Goal: Information Seeking & Learning: Learn about a topic

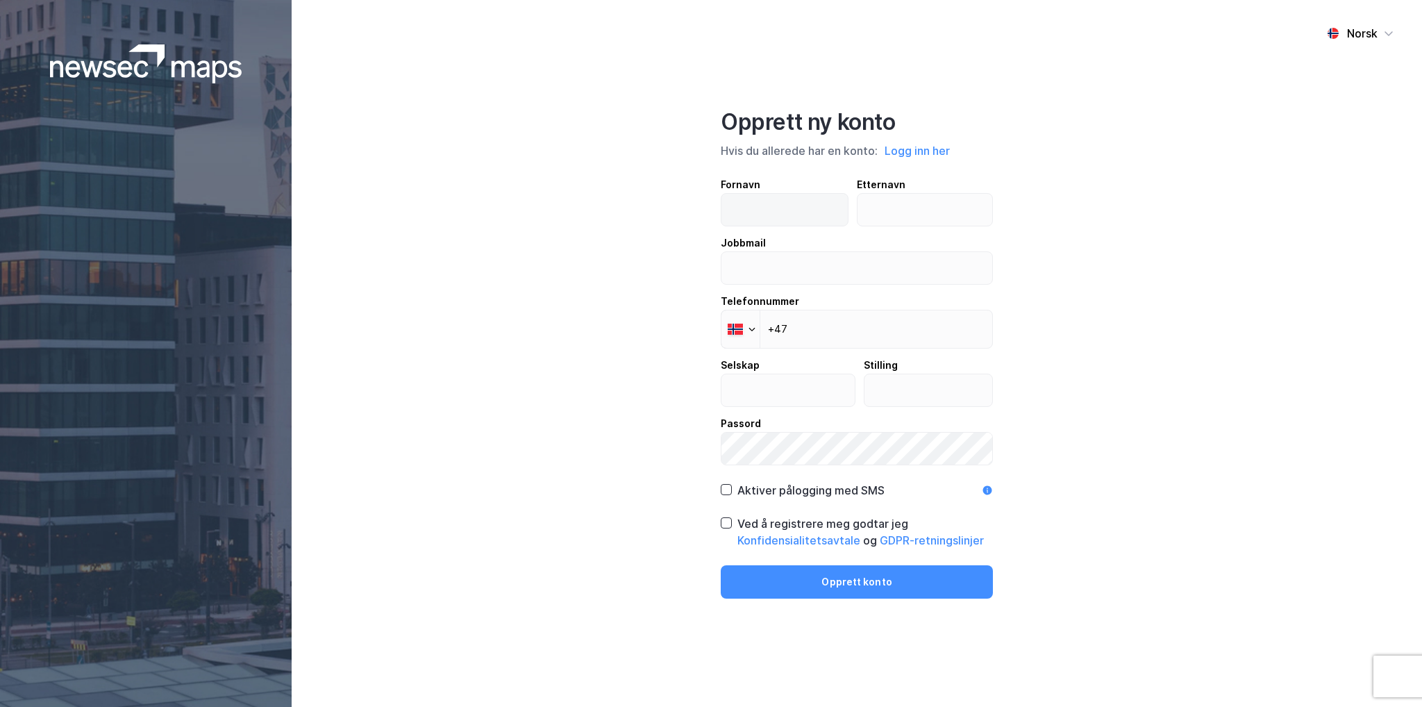
type input "Eskil"
type input "Hansen"
type input "eskil.hansen@caverion.com"
type input "Caverion Norge AS"
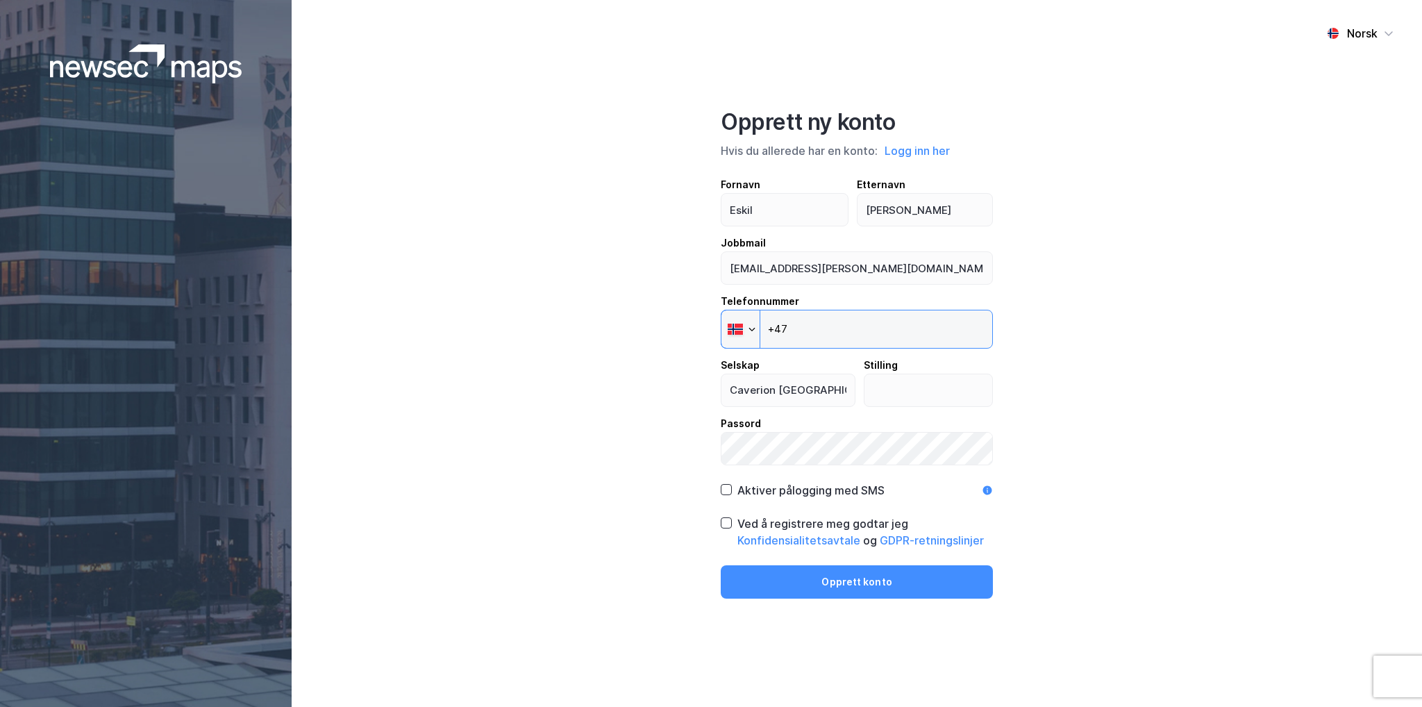
click at [904, 337] on input "+47" at bounding box center [857, 329] width 272 height 39
type input "+47 469 33 693"
click at [919, 397] on input "text" at bounding box center [928, 390] width 128 height 32
type input "Salgskonsulent"
click at [728, 488] on icon at bounding box center [727, 489] width 8 height 5
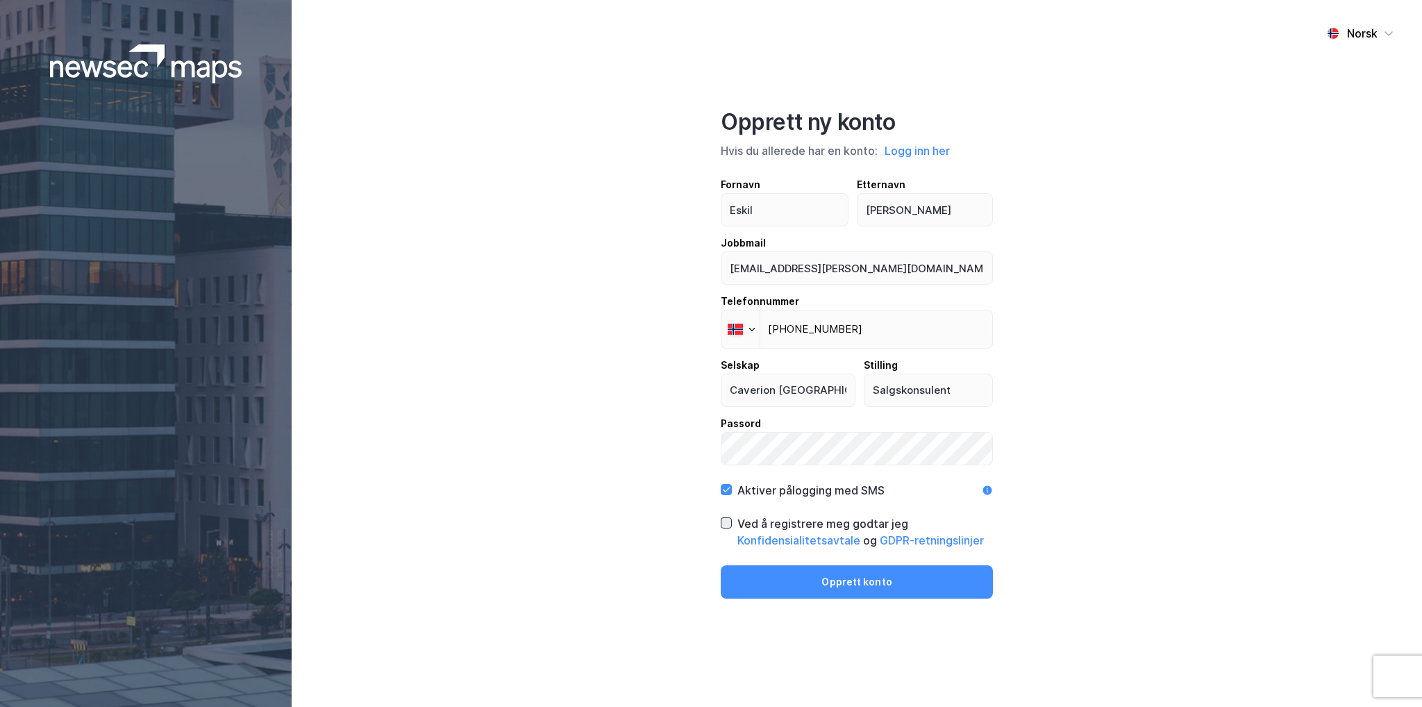
click at [726, 519] on icon at bounding box center [726, 523] width 10 height 10
click at [810, 590] on button "Opprett konto" at bounding box center [857, 581] width 272 height 33
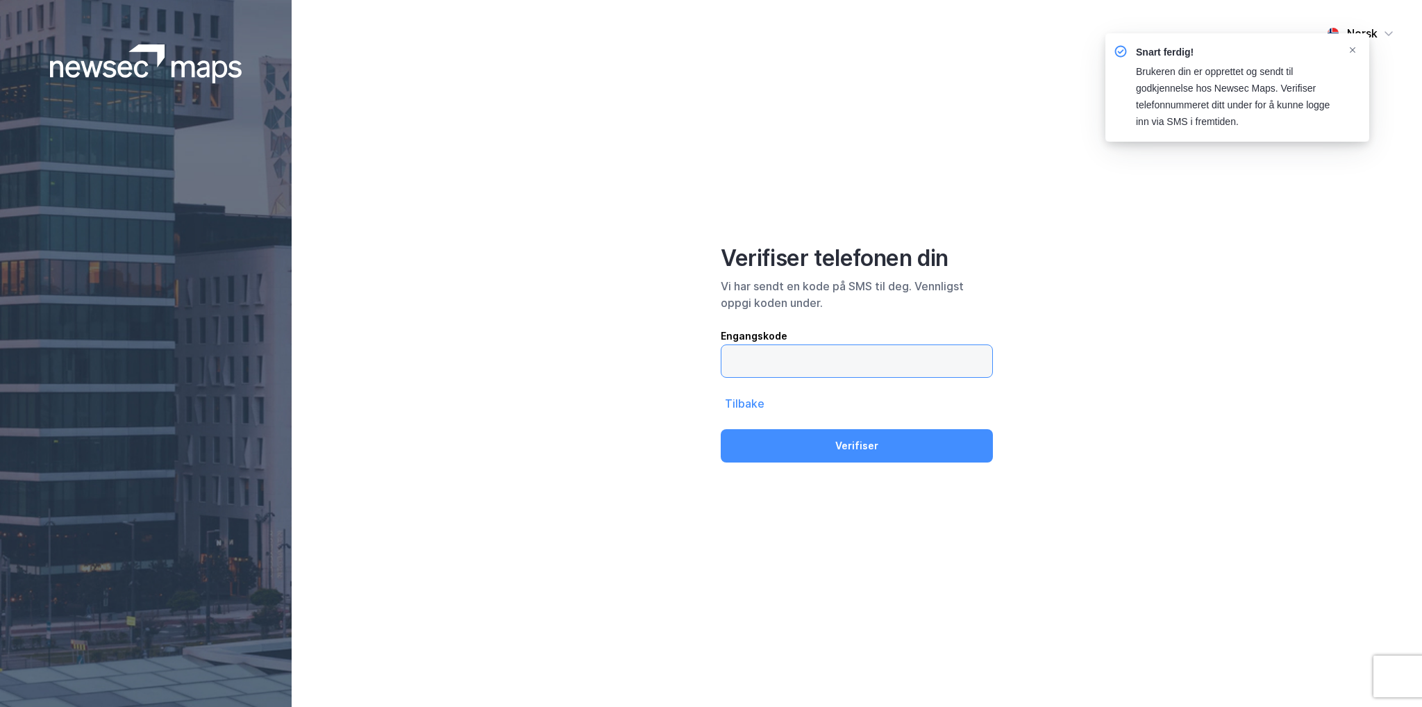
click at [872, 363] on input "text" at bounding box center [856, 361] width 271 height 32
click at [800, 371] on input "text" at bounding box center [856, 361] width 271 height 32
type input "829163"
click at [721, 429] on button "Verifiser" at bounding box center [857, 445] width 272 height 33
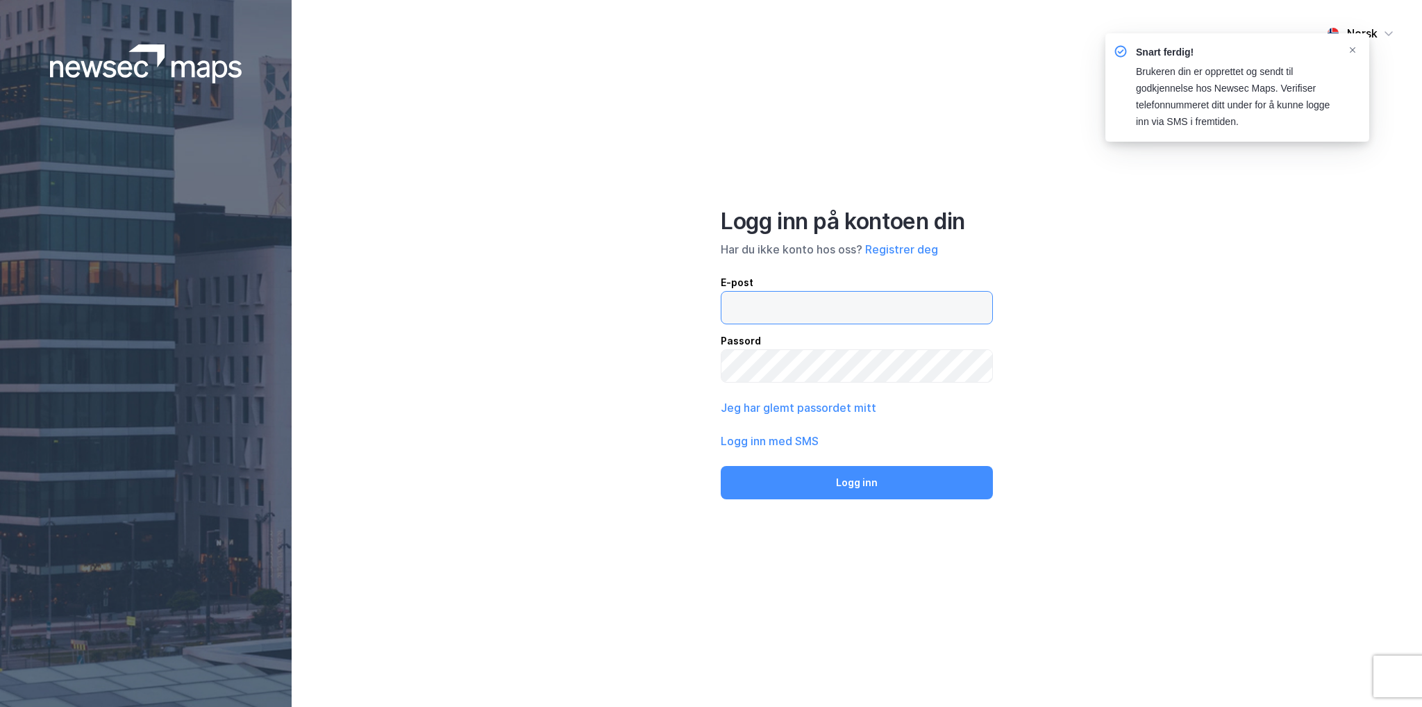
type input "eskil.hansen@caverion.com"
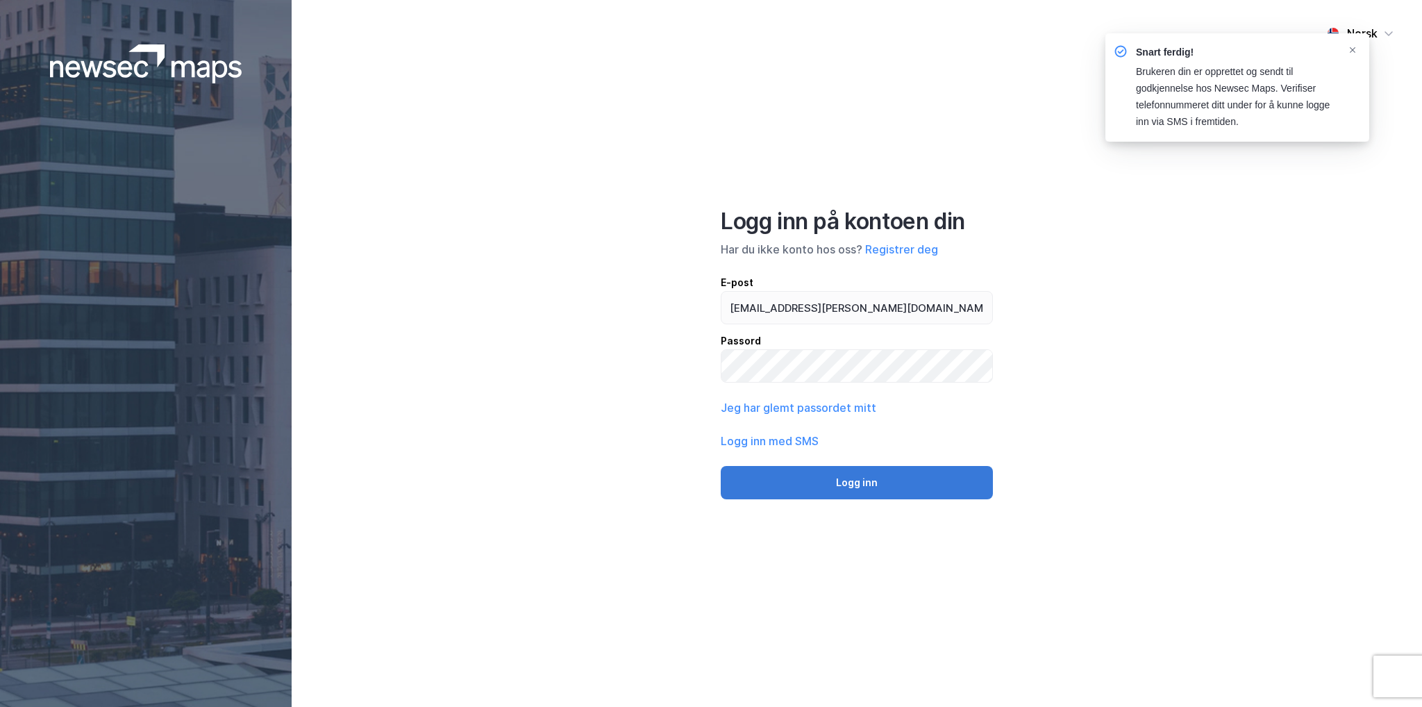
click at [837, 487] on button "Logg inn" at bounding box center [857, 482] width 272 height 33
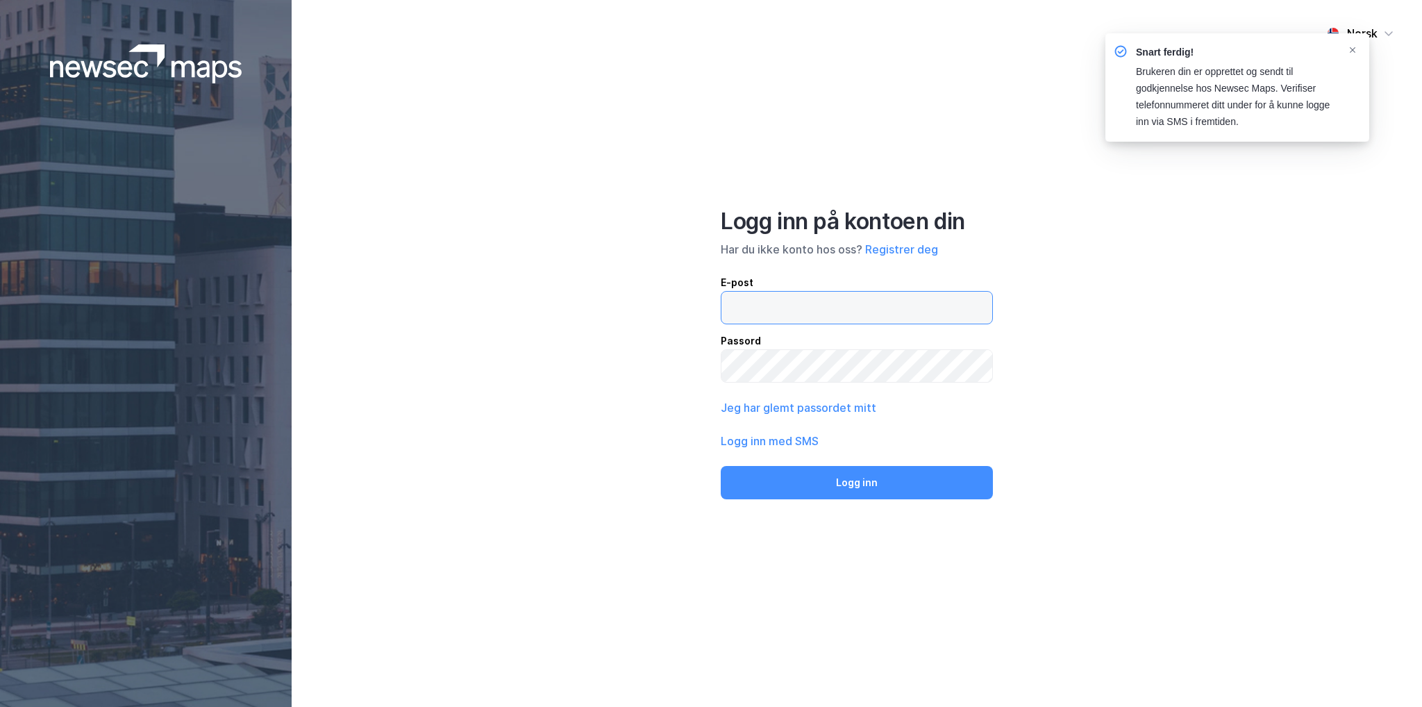
type input "eskil.hansen@caverion.com"
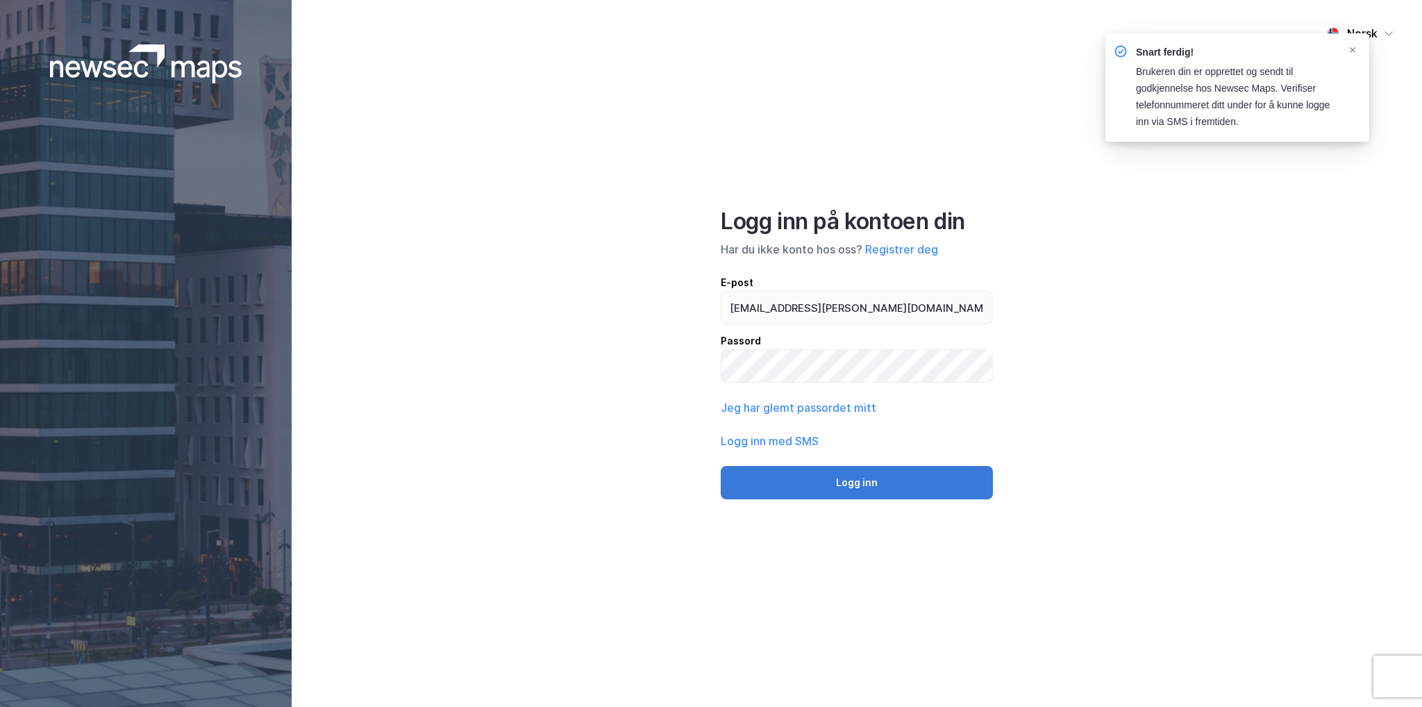
click at [841, 478] on button "Logg inn" at bounding box center [857, 482] width 272 height 33
click at [805, 444] on button "Logg inn med SMS" at bounding box center [770, 441] width 98 height 17
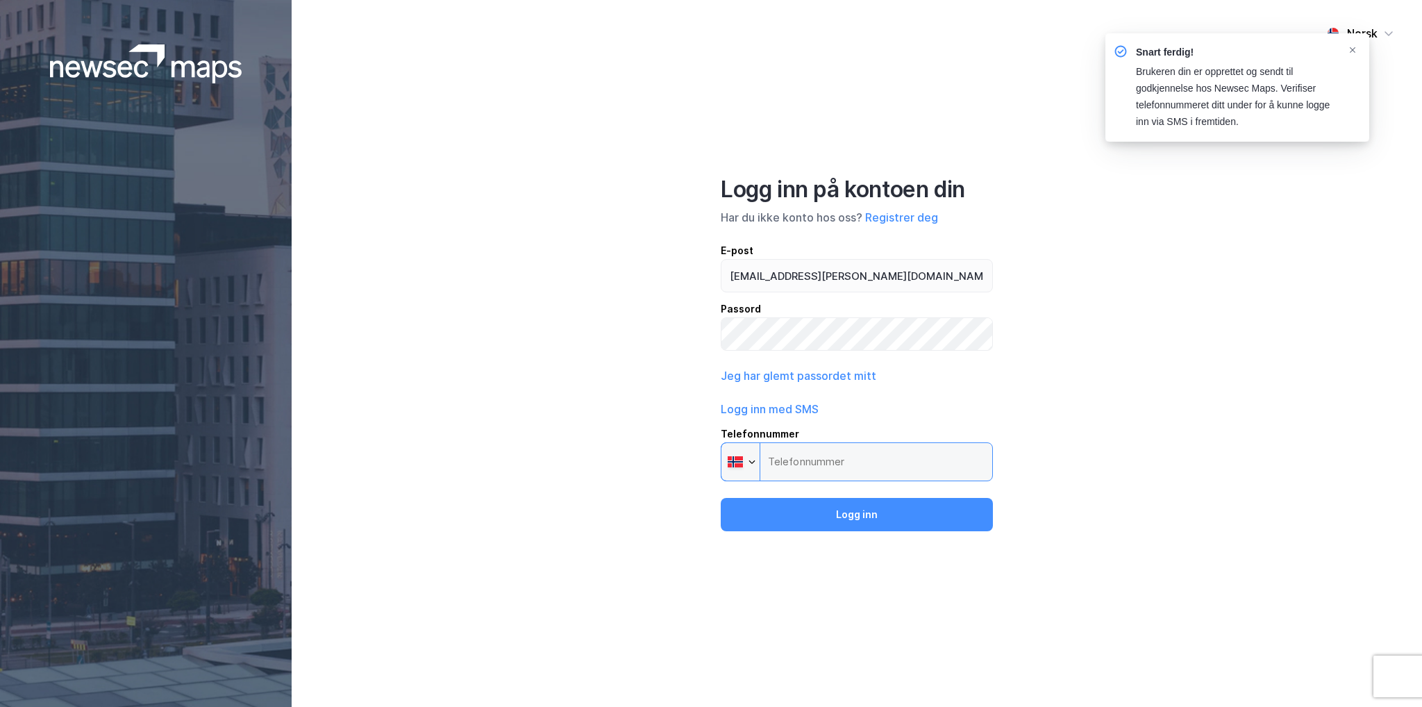
click at [805, 458] on input "Telefonnummer Phone" at bounding box center [857, 461] width 272 height 39
type input "+47 469 33 693"
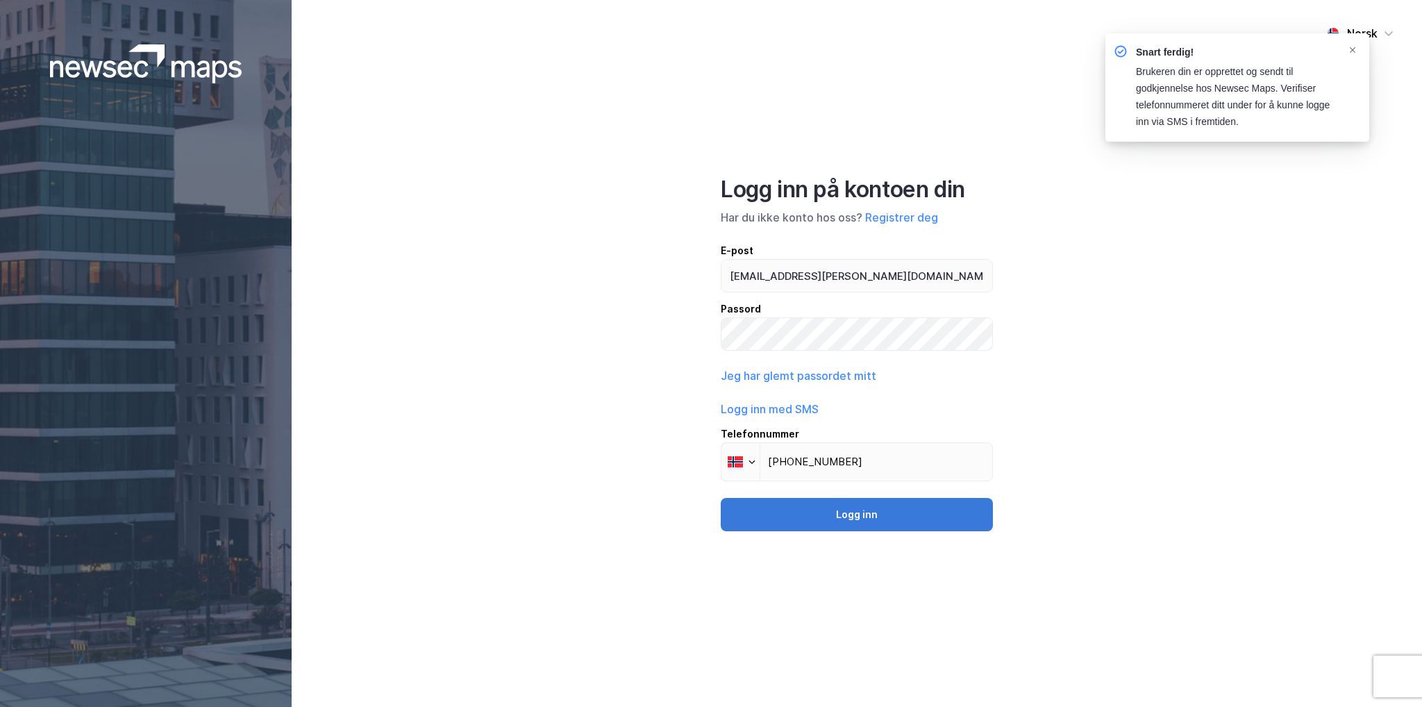
click at [839, 522] on button "Logg inn" at bounding box center [857, 514] width 272 height 33
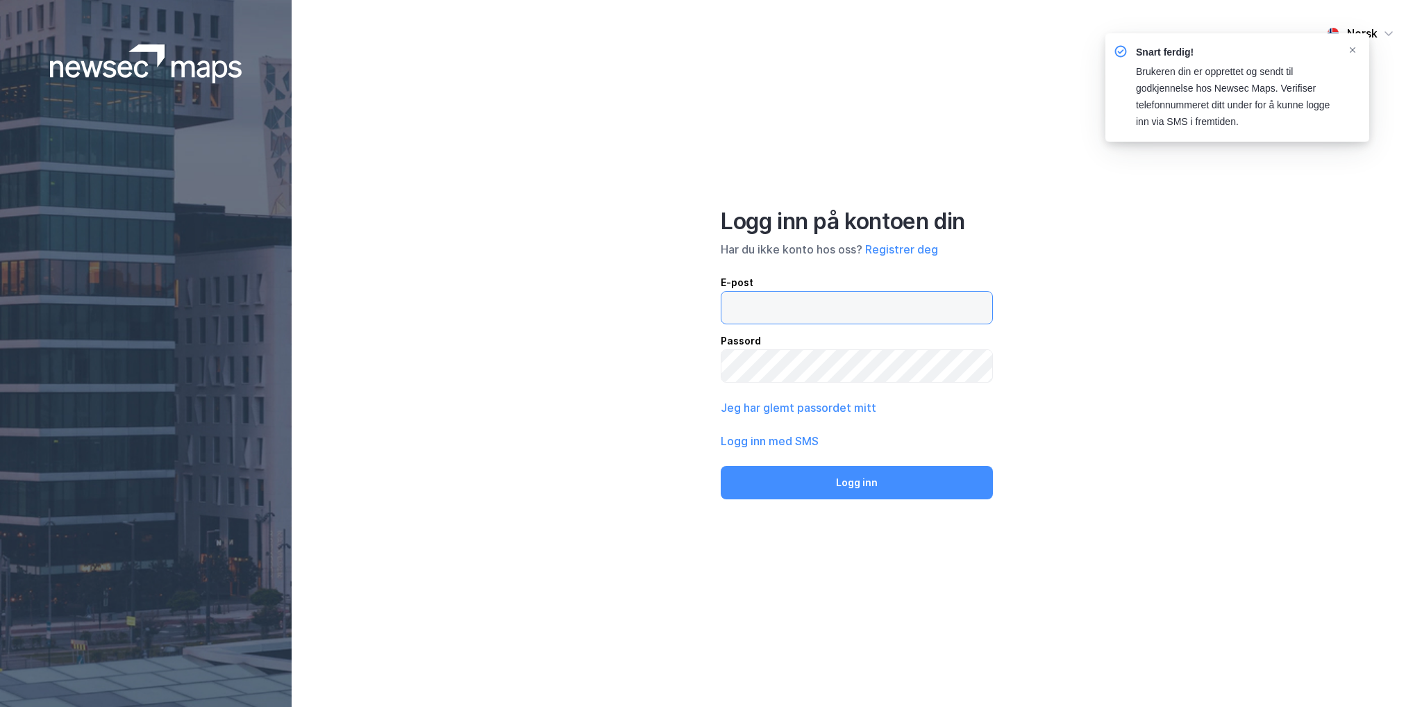
type input "eskil.hansen@caverion.com"
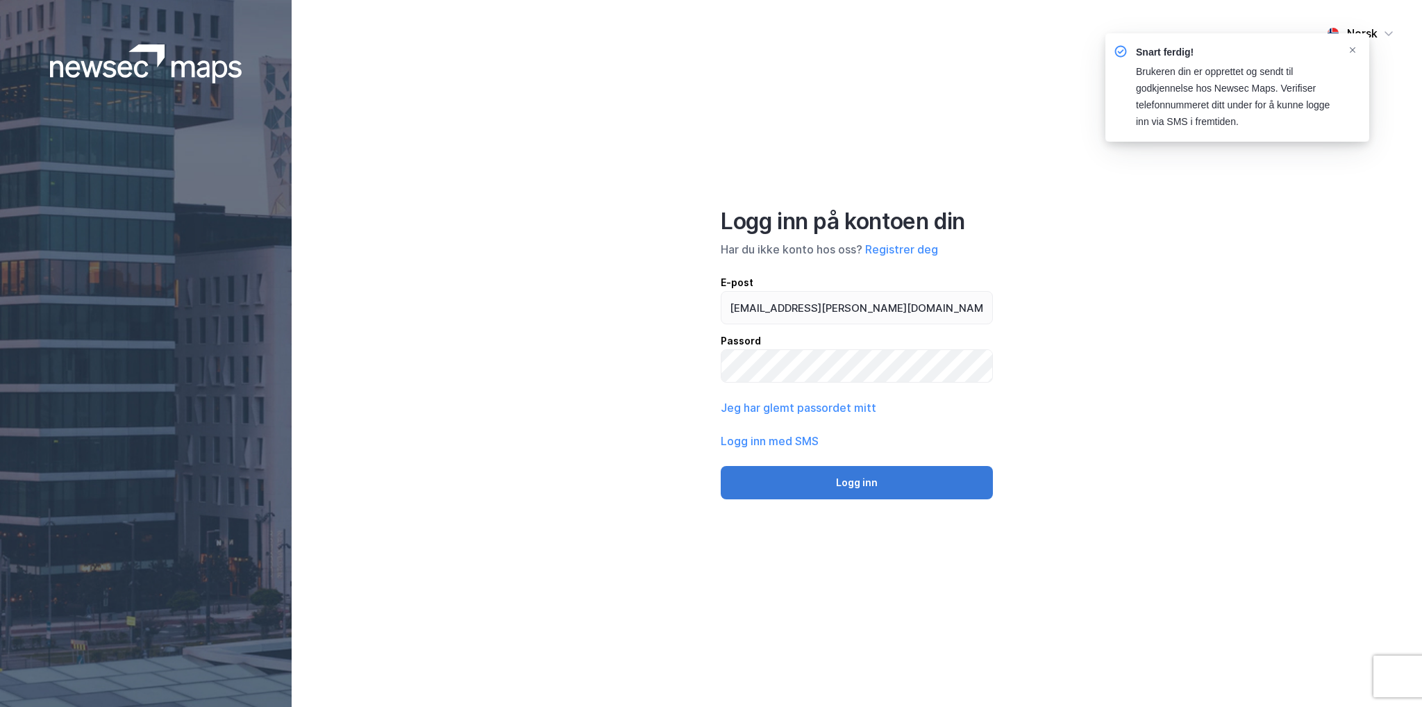
click at [839, 489] on button "Logg inn" at bounding box center [857, 482] width 272 height 33
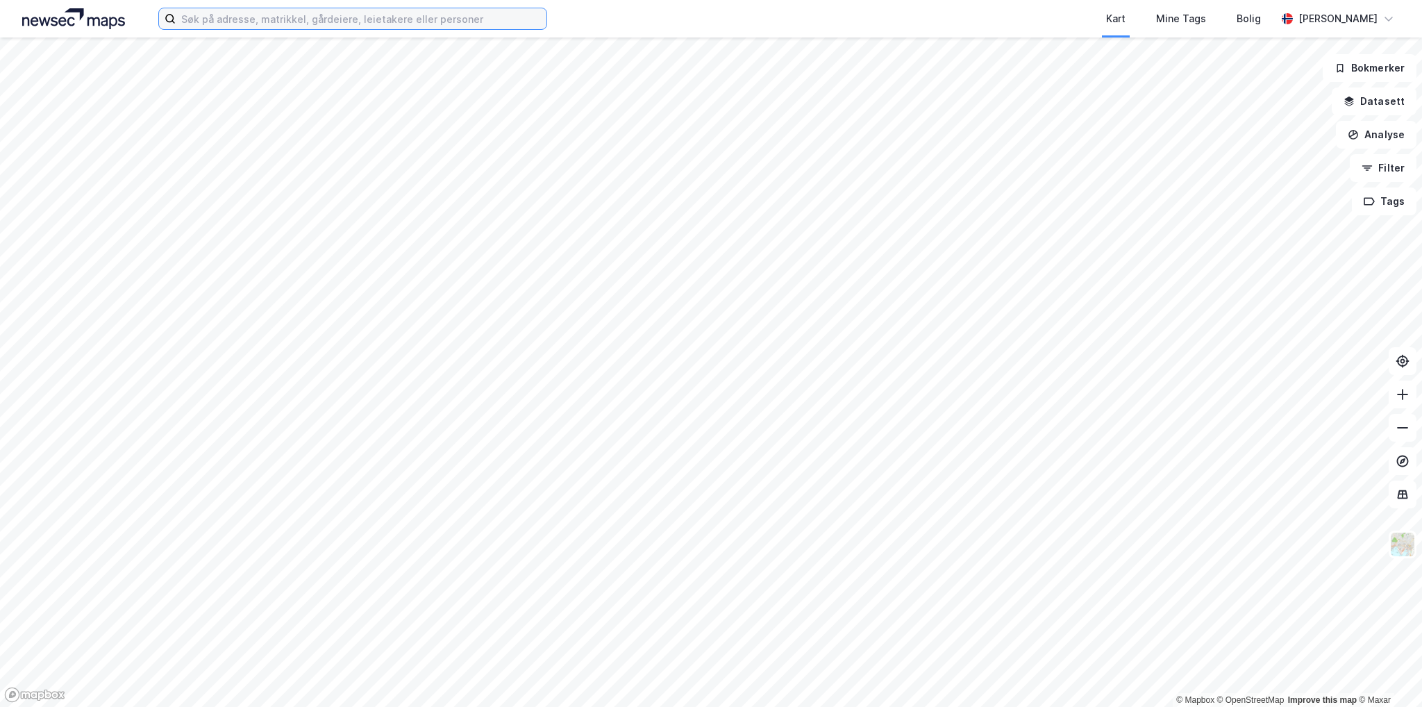
click at [376, 17] on input at bounding box center [361, 18] width 371 height 21
click at [371, 23] on input at bounding box center [361, 18] width 371 height 21
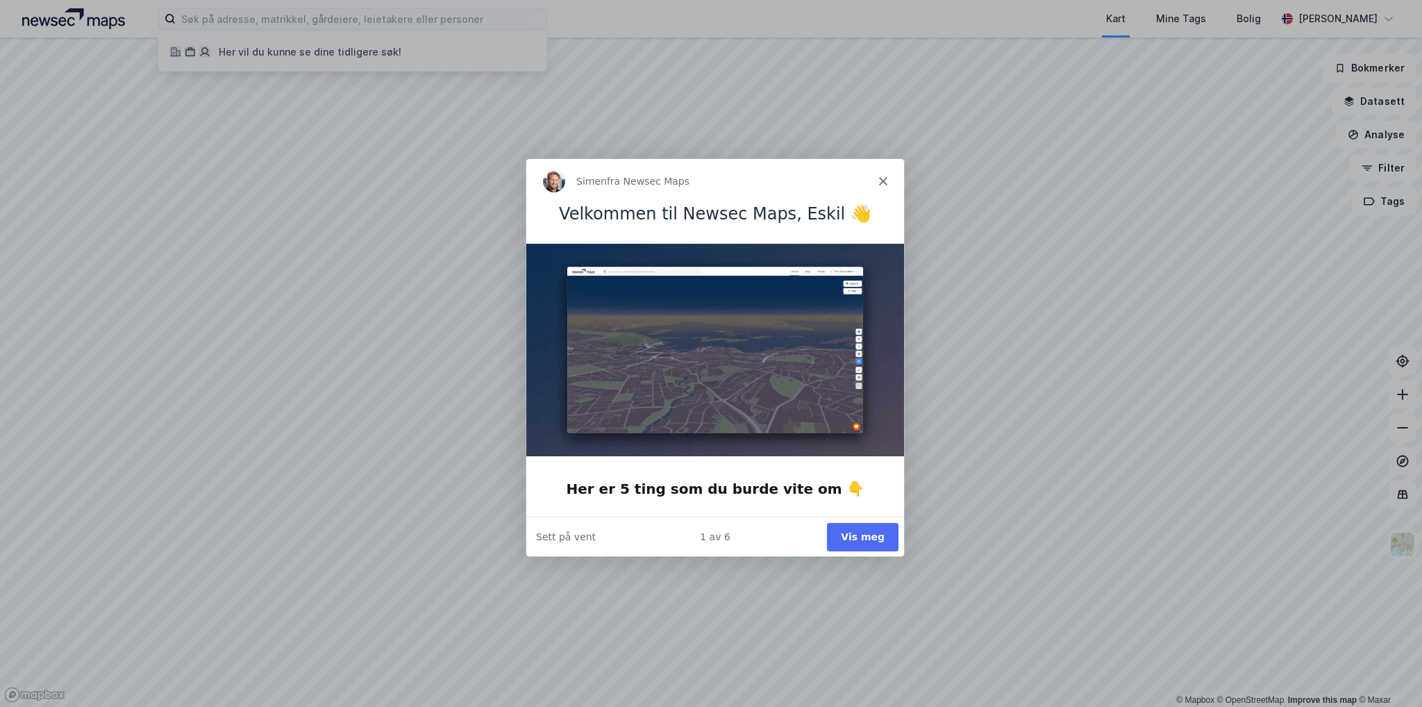
click at [887, 174] on div "Simen fra Newsec Maps" at bounding box center [715, 180] width 378 height 44
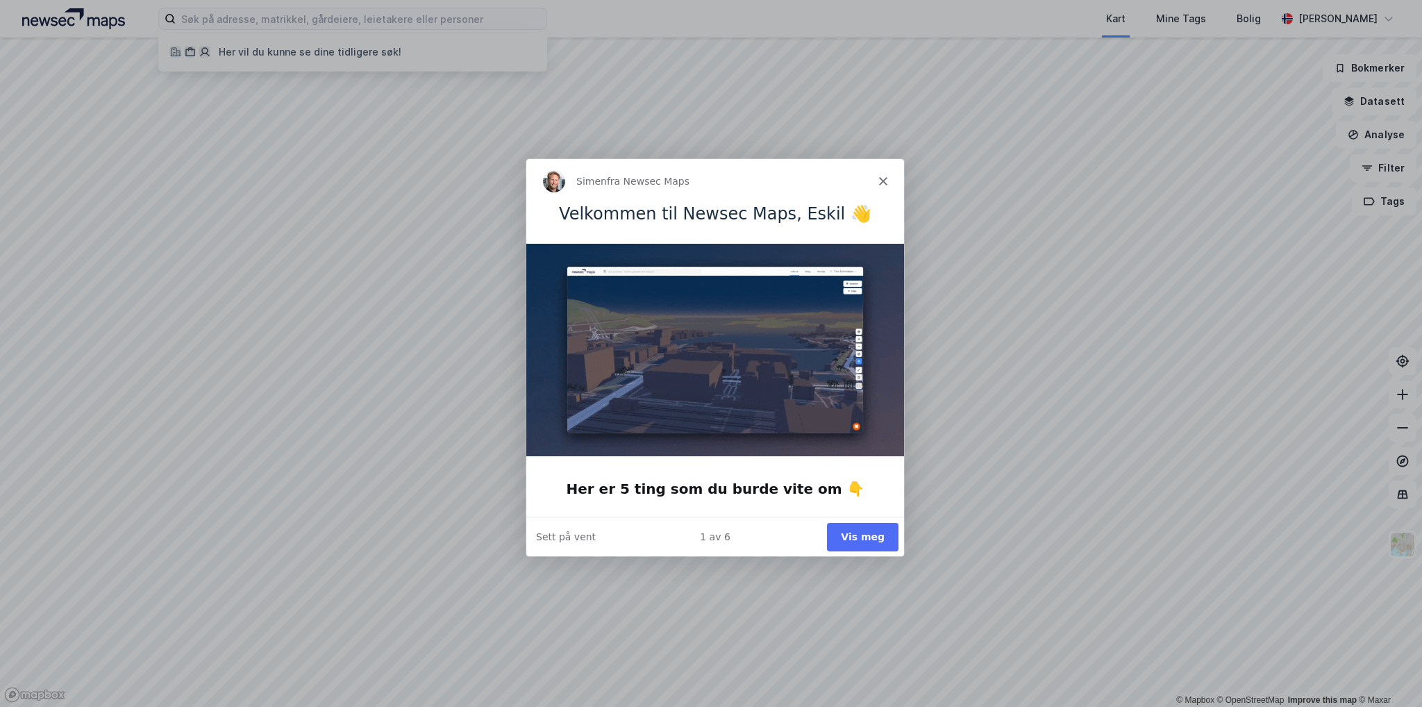
click at [882, 180] on polygon "Lukk" at bounding box center [882, 180] width 8 height 8
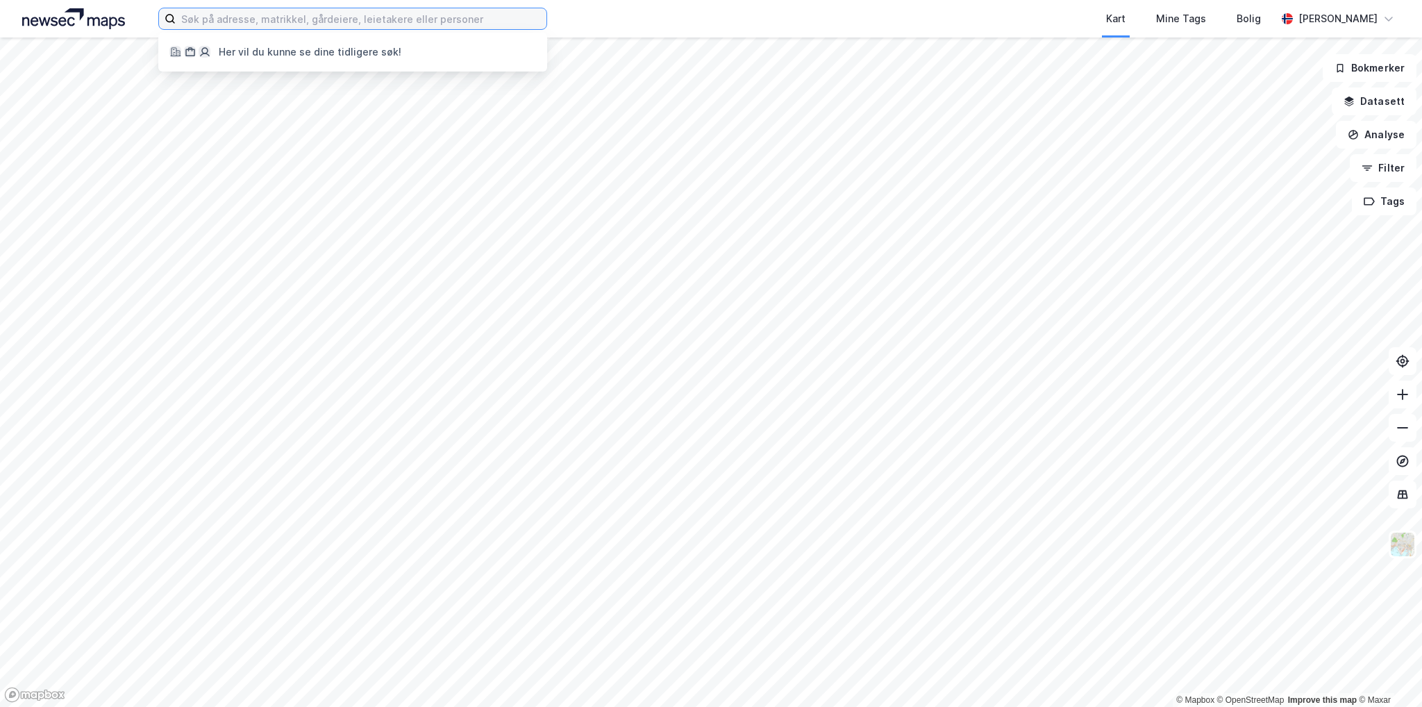
drag, startPoint x: 297, startPoint y: 19, endPoint x: 300, endPoint y: 9, distance: 10.1
click at [300, 8] on input at bounding box center [361, 18] width 371 height 21
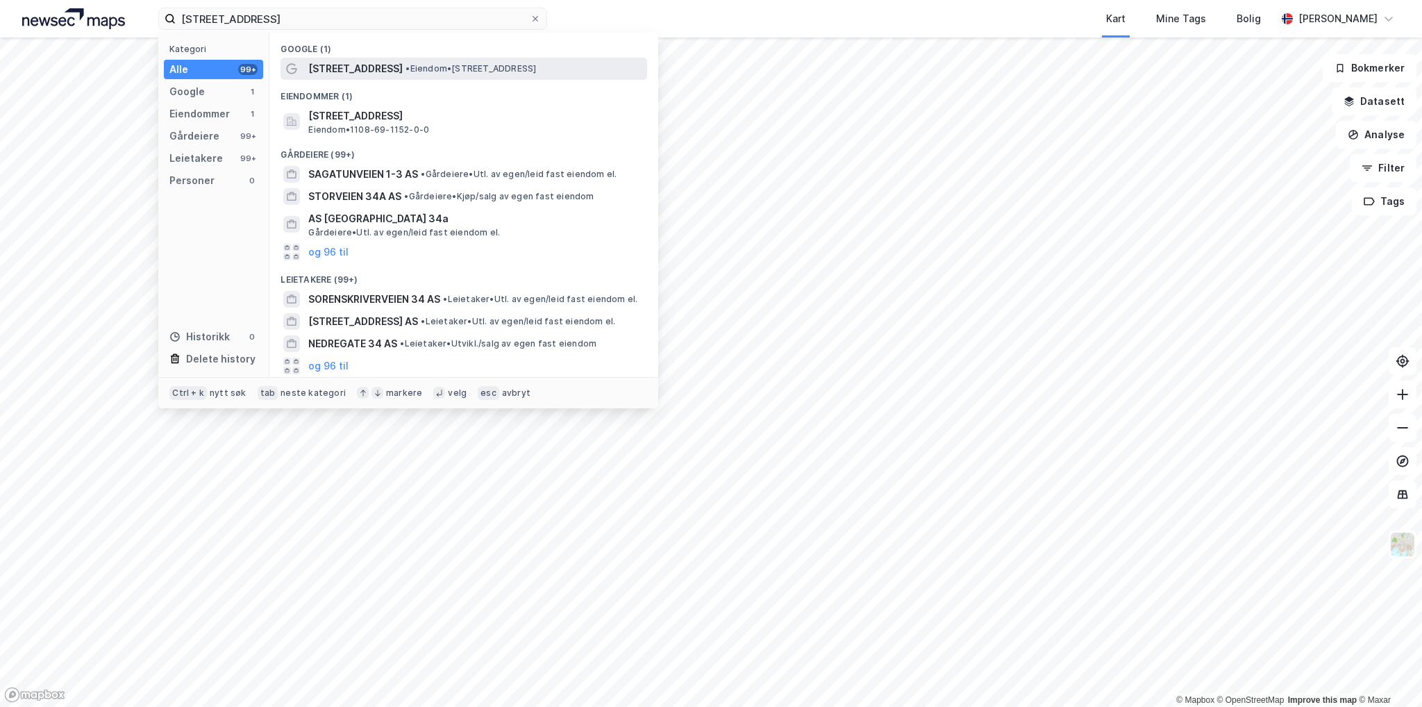
click at [356, 64] on span "[STREET_ADDRESS]" at bounding box center [355, 68] width 94 height 17
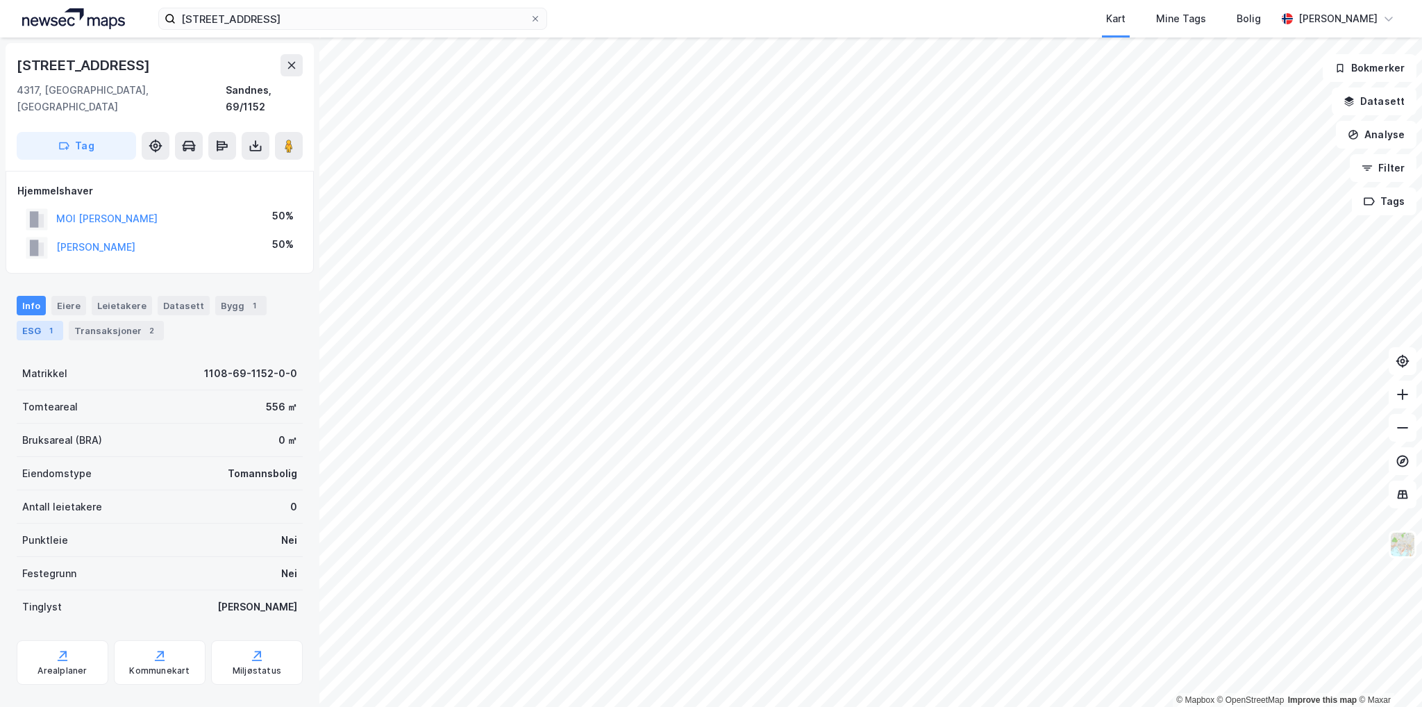
click at [32, 321] on div "ESG 1" at bounding box center [40, 330] width 47 height 19
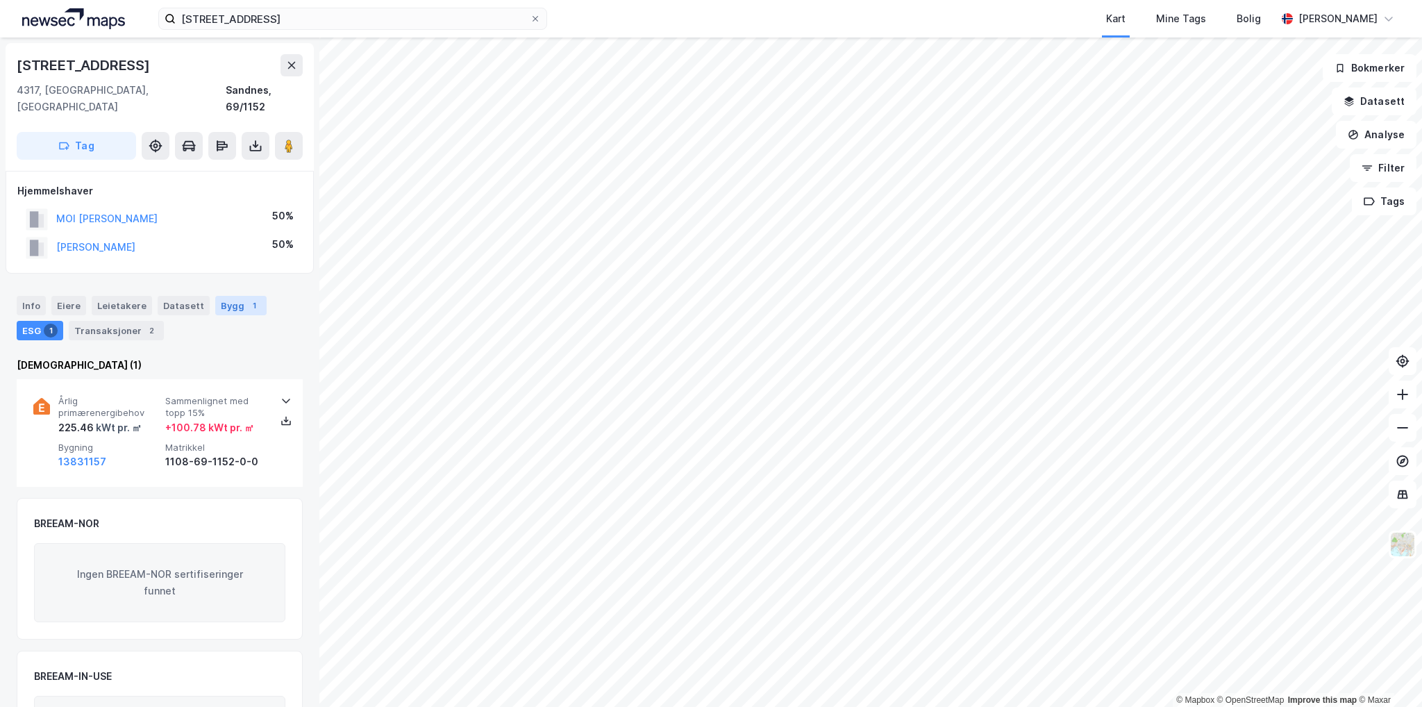
click at [221, 296] on div "Bygg 1" at bounding box center [240, 305] width 51 height 19
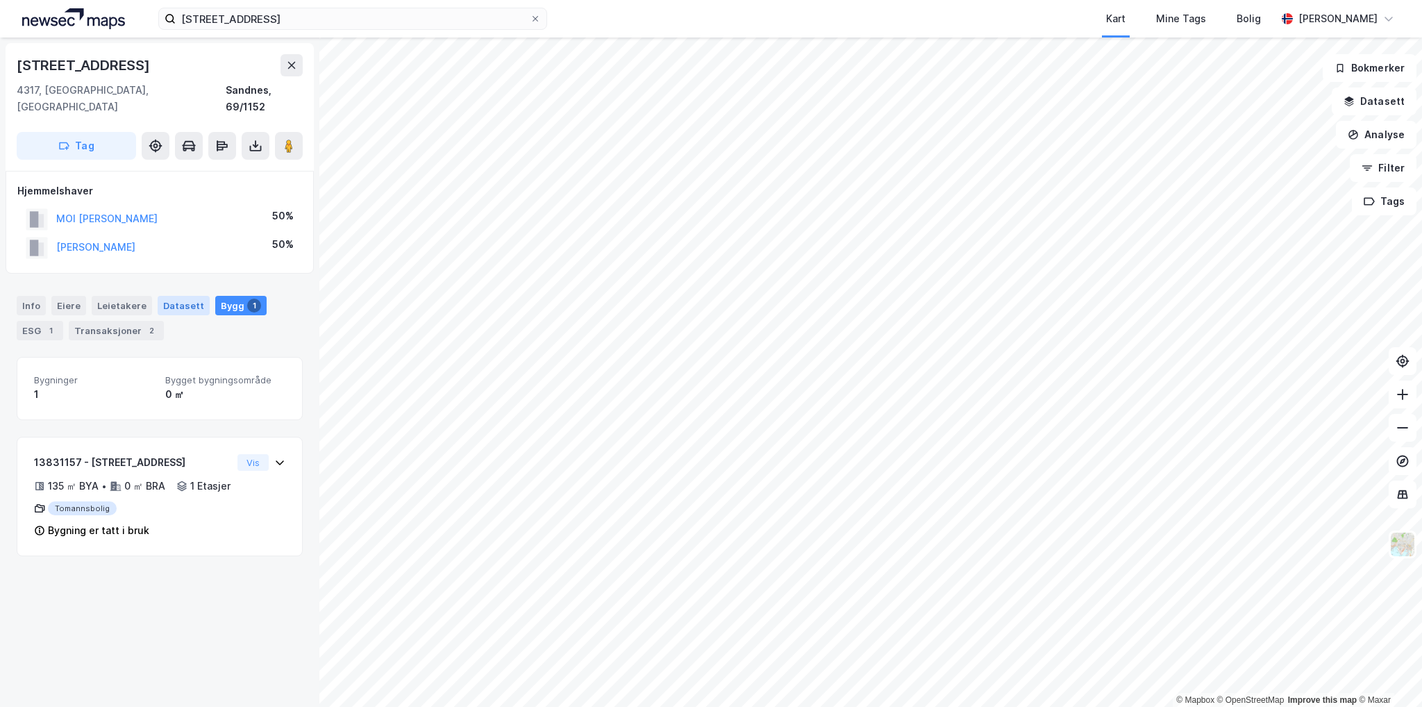
click at [177, 296] on div "Datasett" at bounding box center [184, 305] width 52 height 19
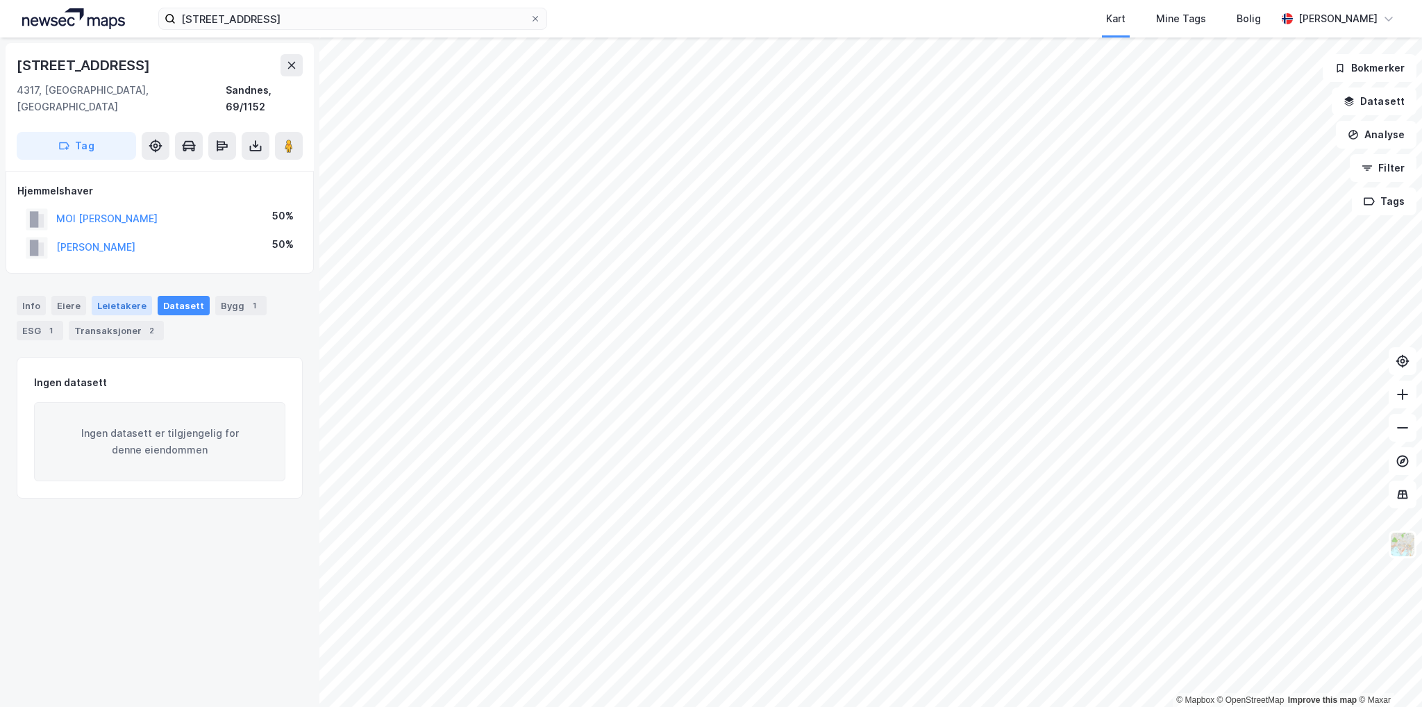
click at [117, 296] on div "Leietakere" at bounding box center [122, 305] width 60 height 19
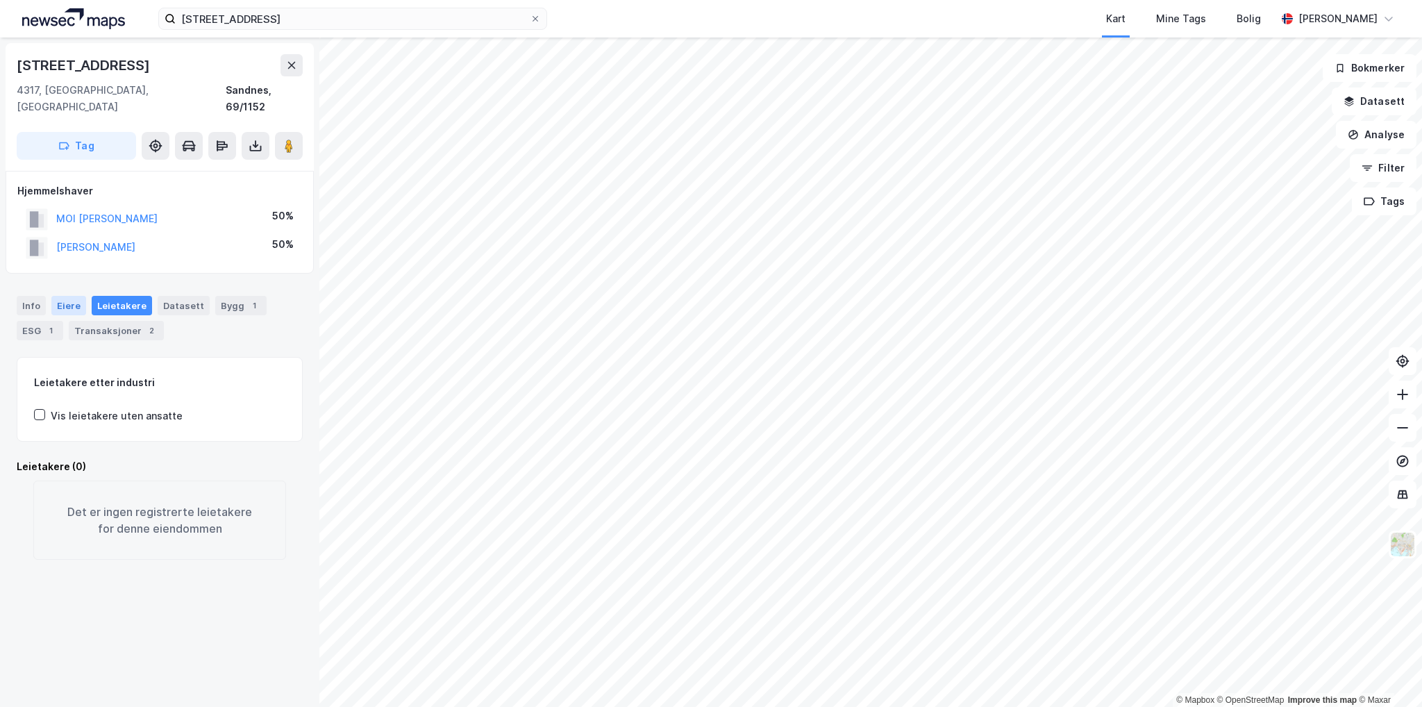
click at [56, 296] on div "Eiere" at bounding box center [68, 305] width 35 height 19
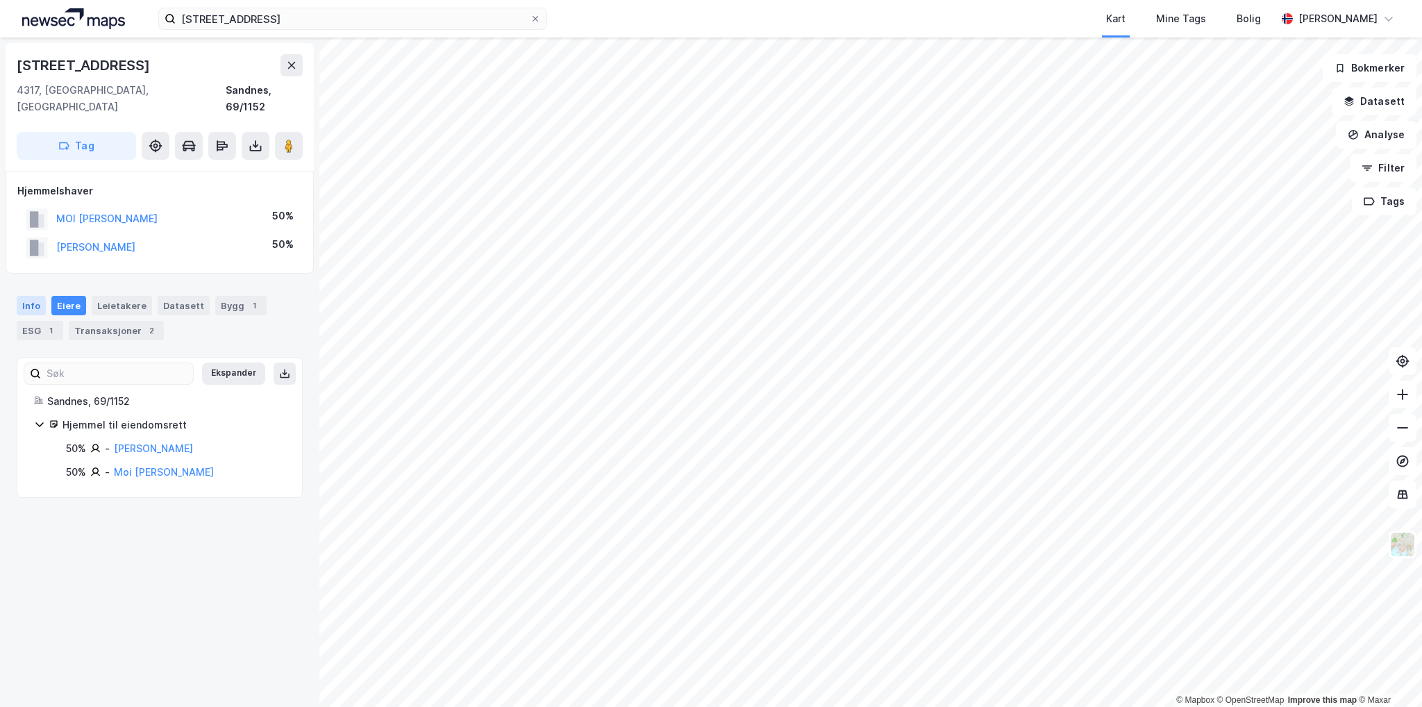
click at [28, 296] on div "Info" at bounding box center [31, 305] width 29 height 19
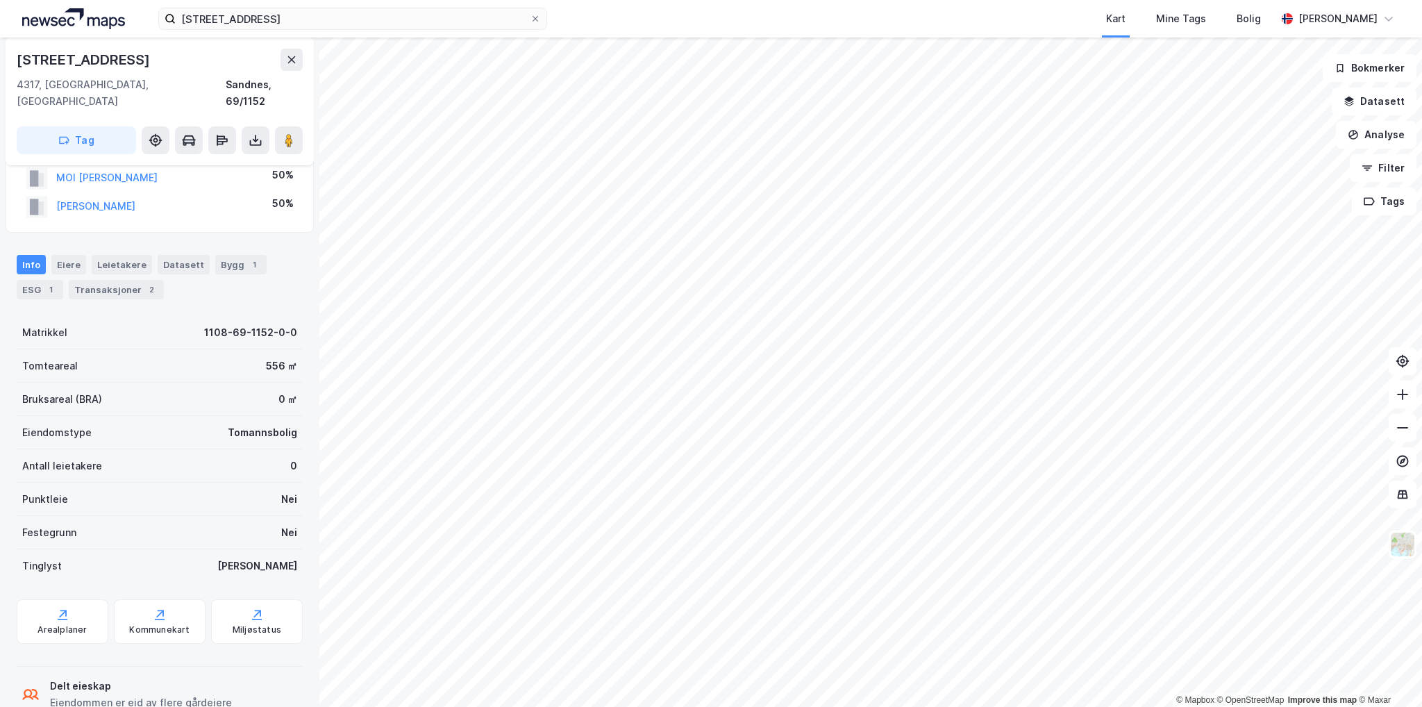
scroll to position [61, 0]
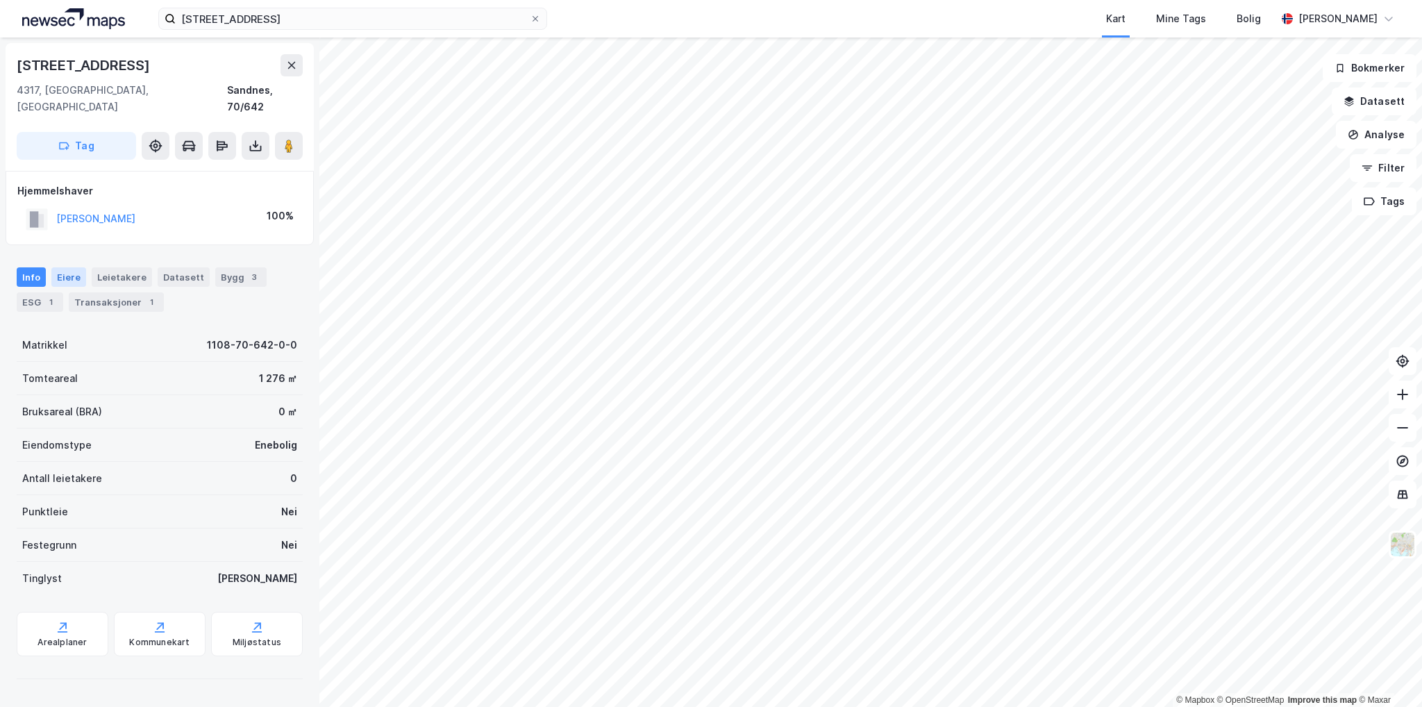
click at [58, 267] on div "Eiere" at bounding box center [68, 276] width 35 height 19
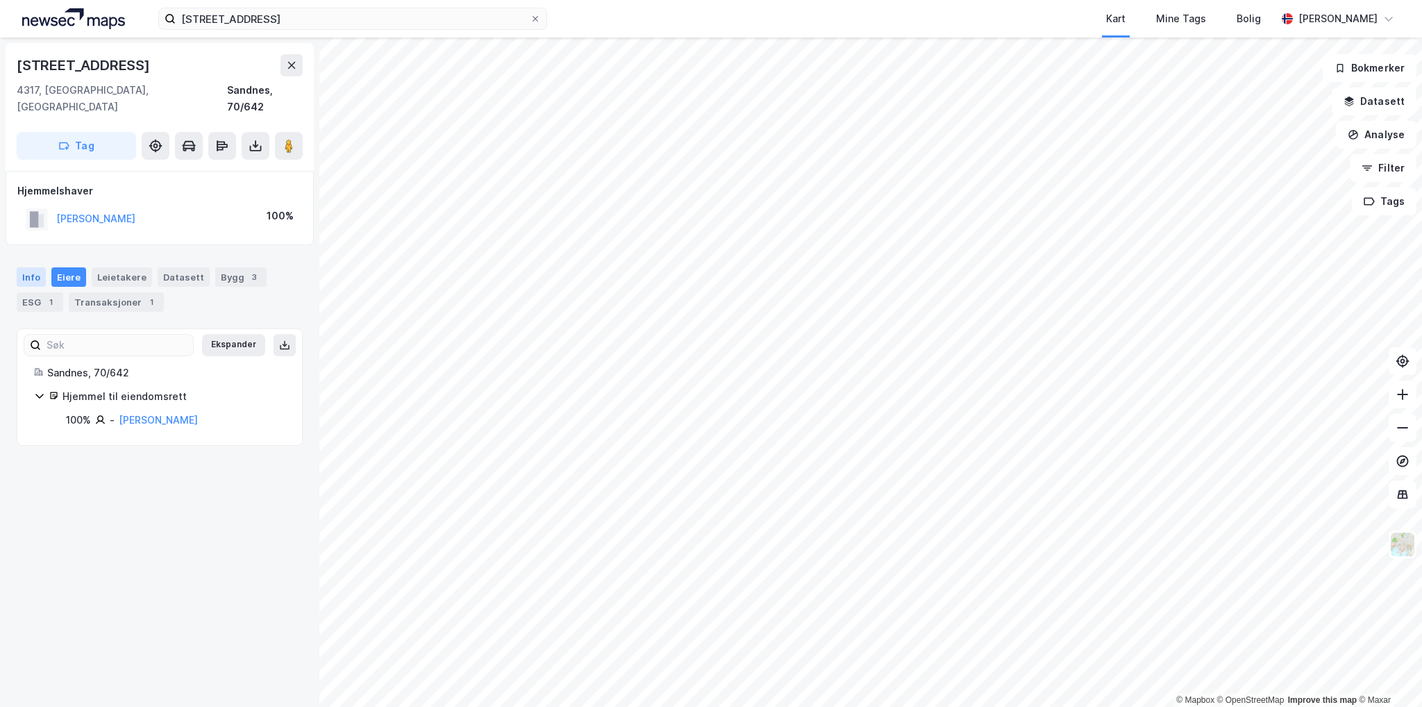
click at [31, 267] on div "Info" at bounding box center [31, 276] width 29 height 19
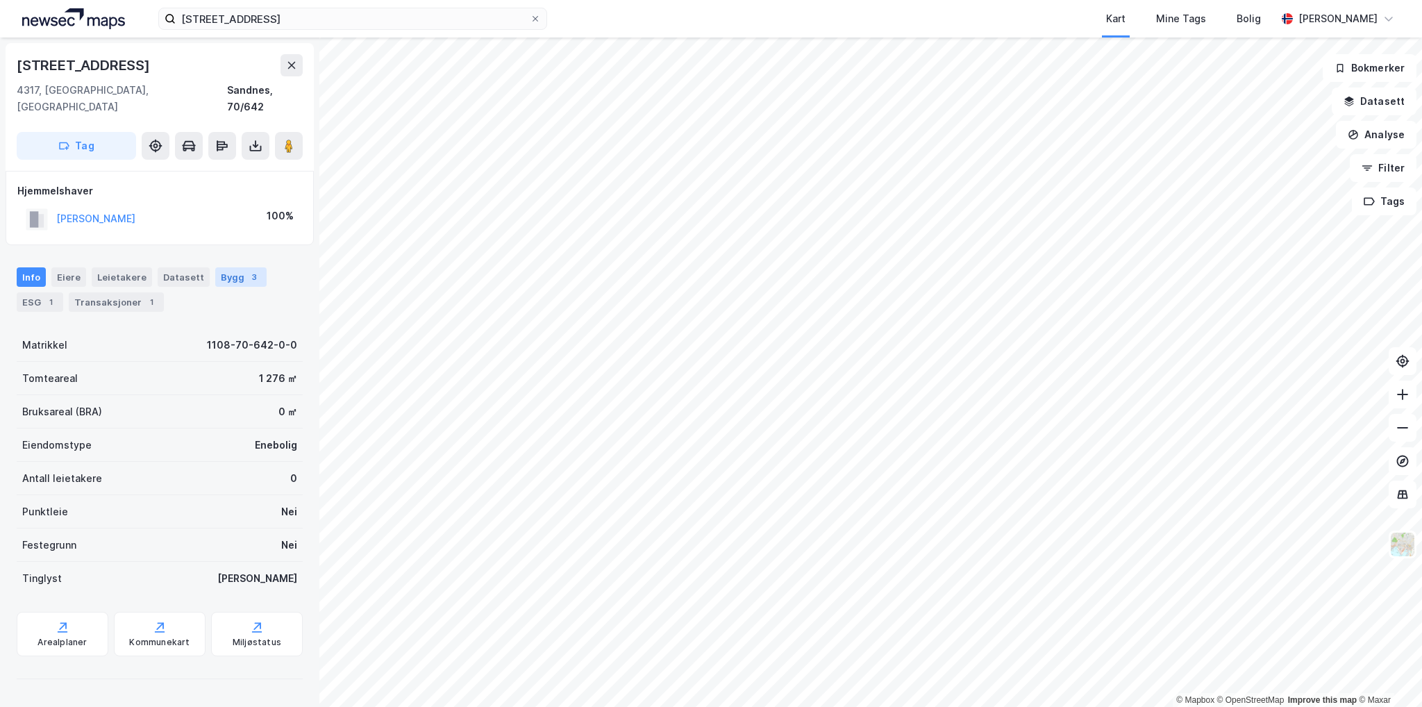
click at [227, 267] on div "Bygg 3" at bounding box center [240, 276] width 51 height 19
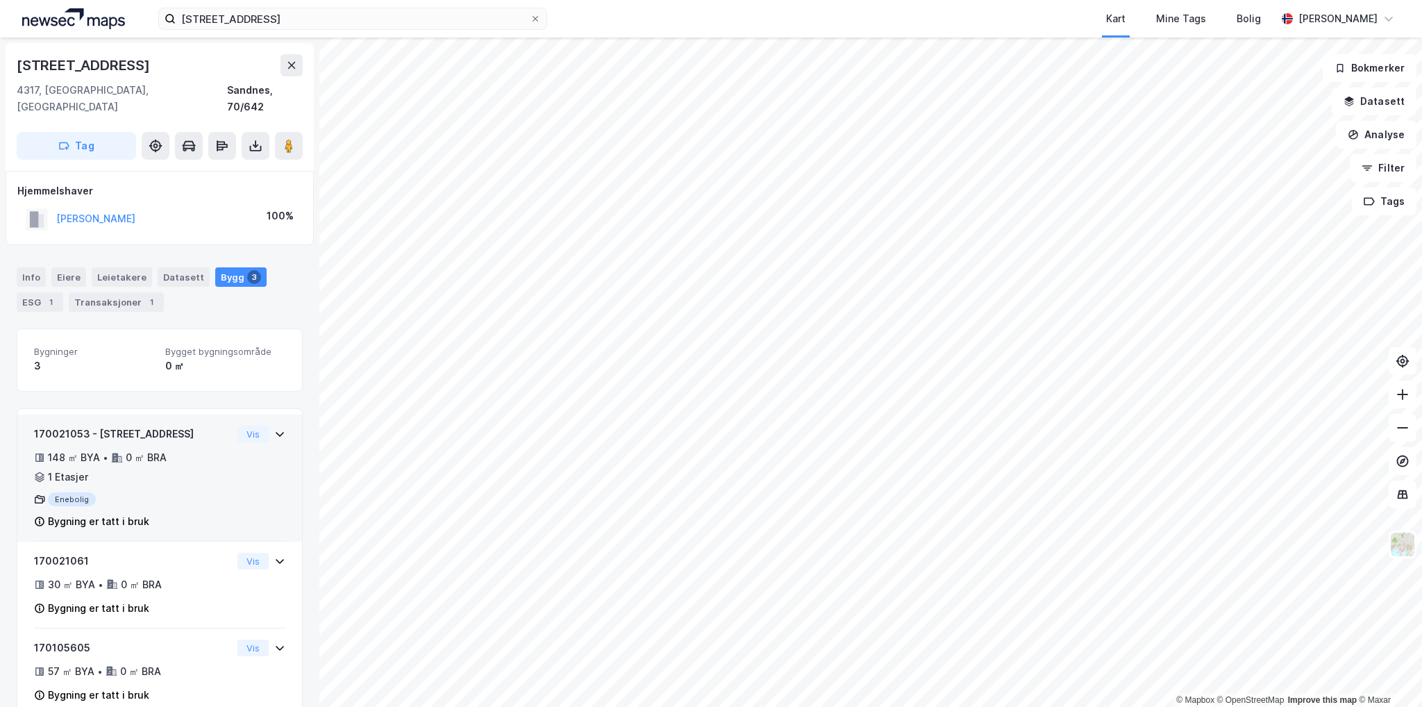
click at [274, 428] on icon at bounding box center [279, 433] width 11 height 11
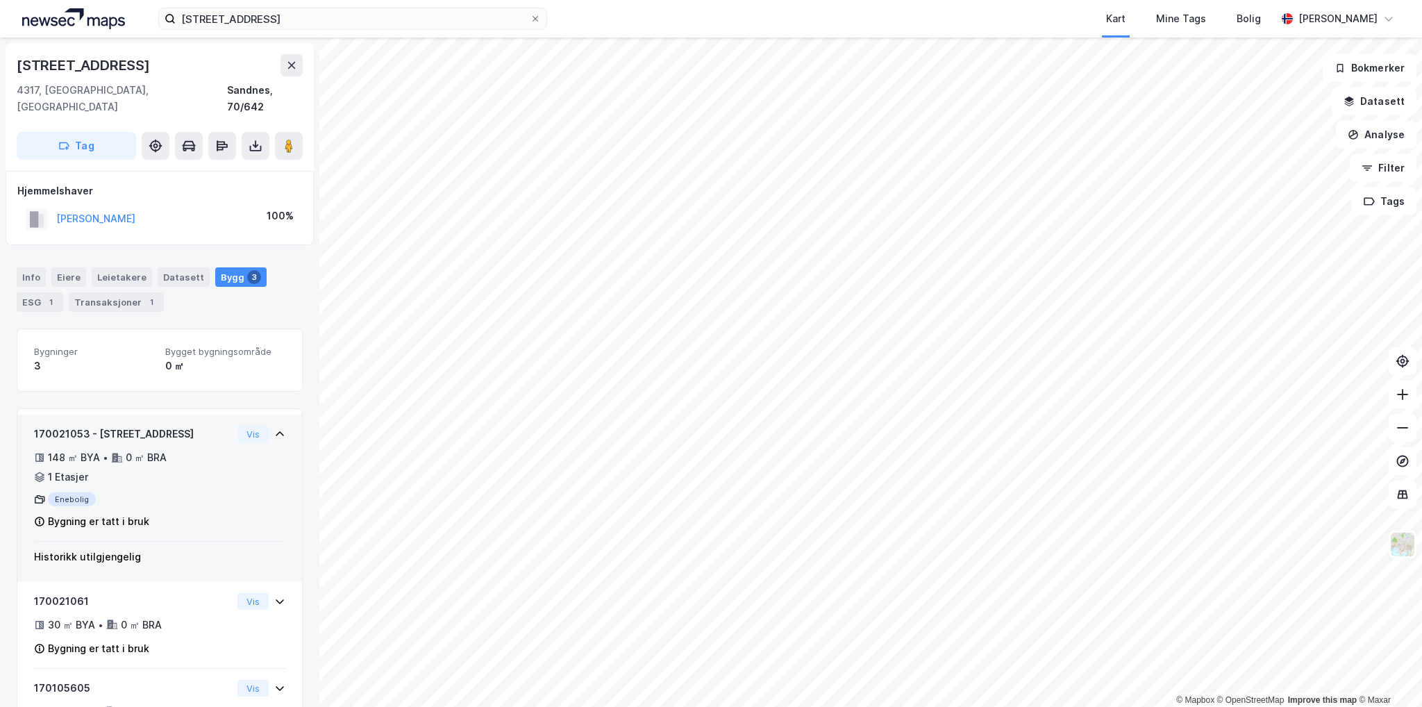
click at [274, 428] on icon at bounding box center [279, 433] width 11 height 11
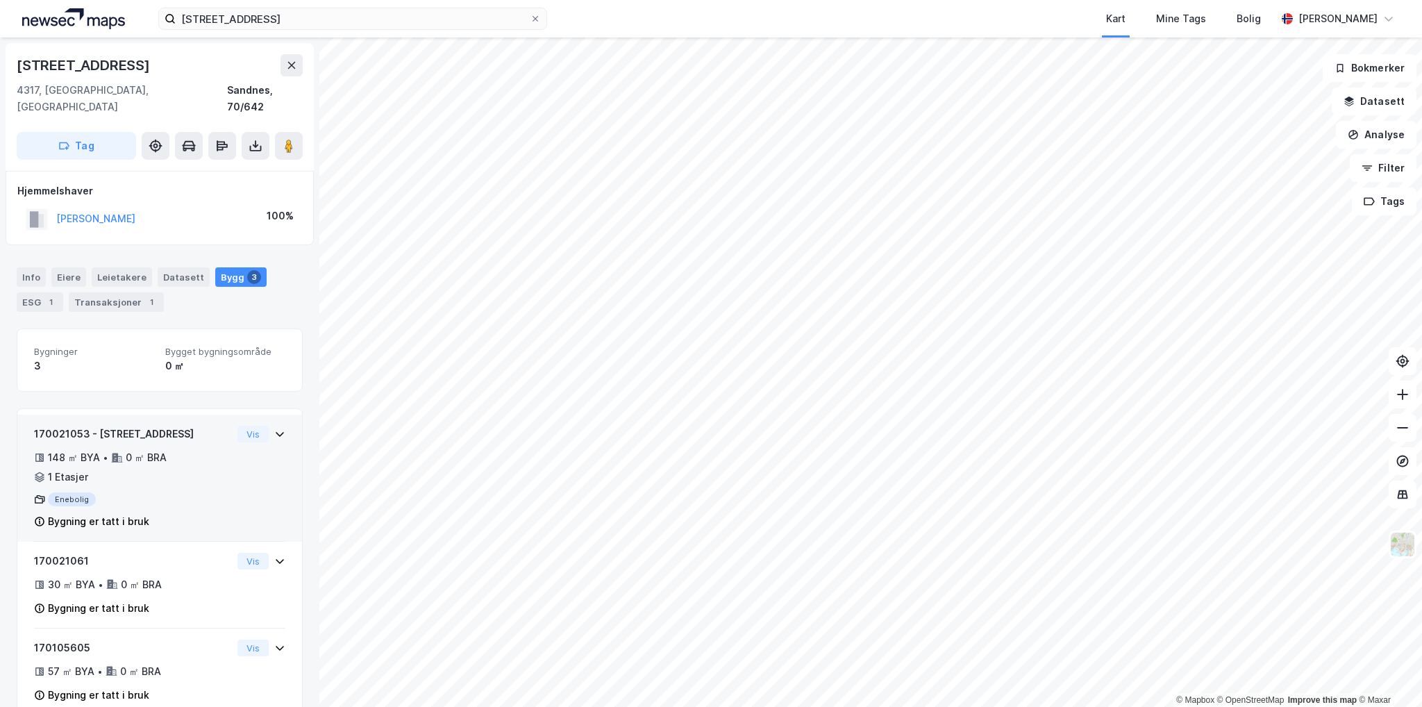
click at [147, 463] on div "148 ㎡ BYA • 0 ㎡ BRA • 1 Etasjer" at bounding box center [133, 467] width 198 height 36
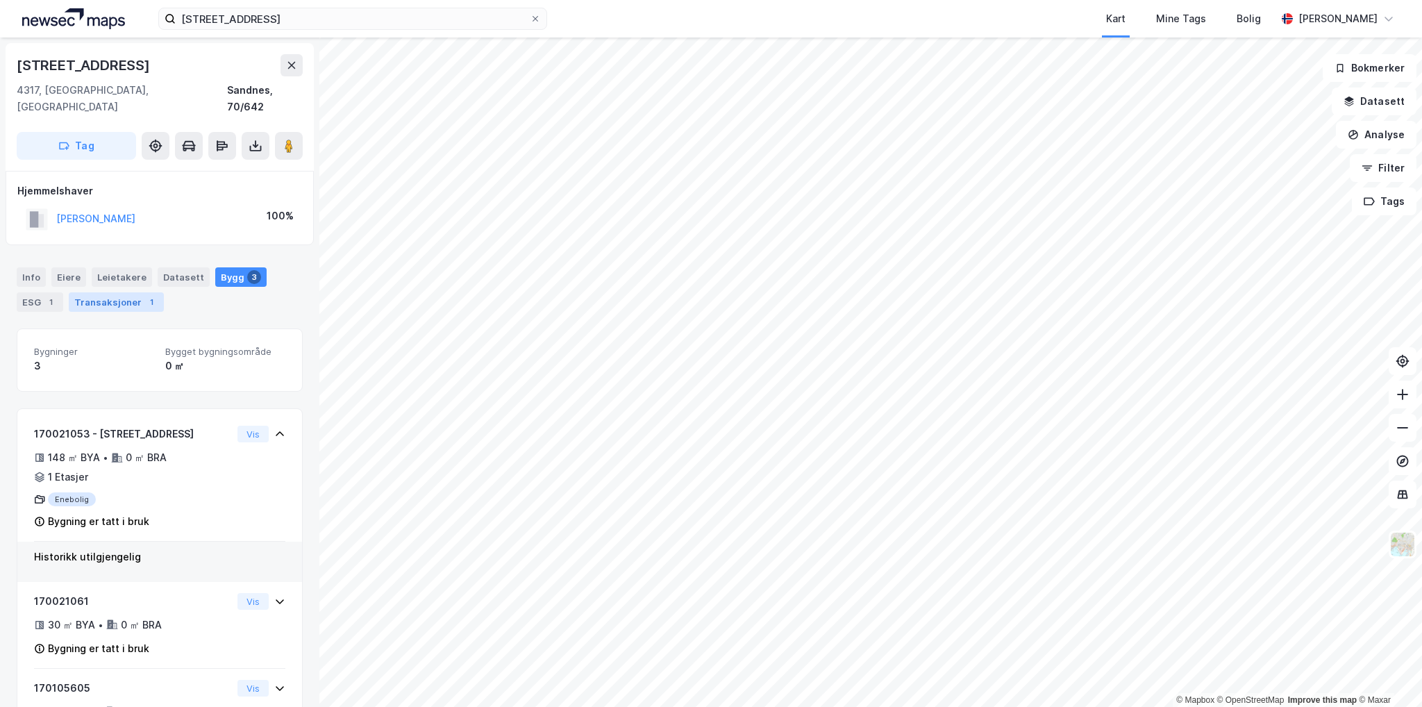
click at [128, 292] on div "Transaksjoner 1" at bounding box center [116, 301] width 95 height 19
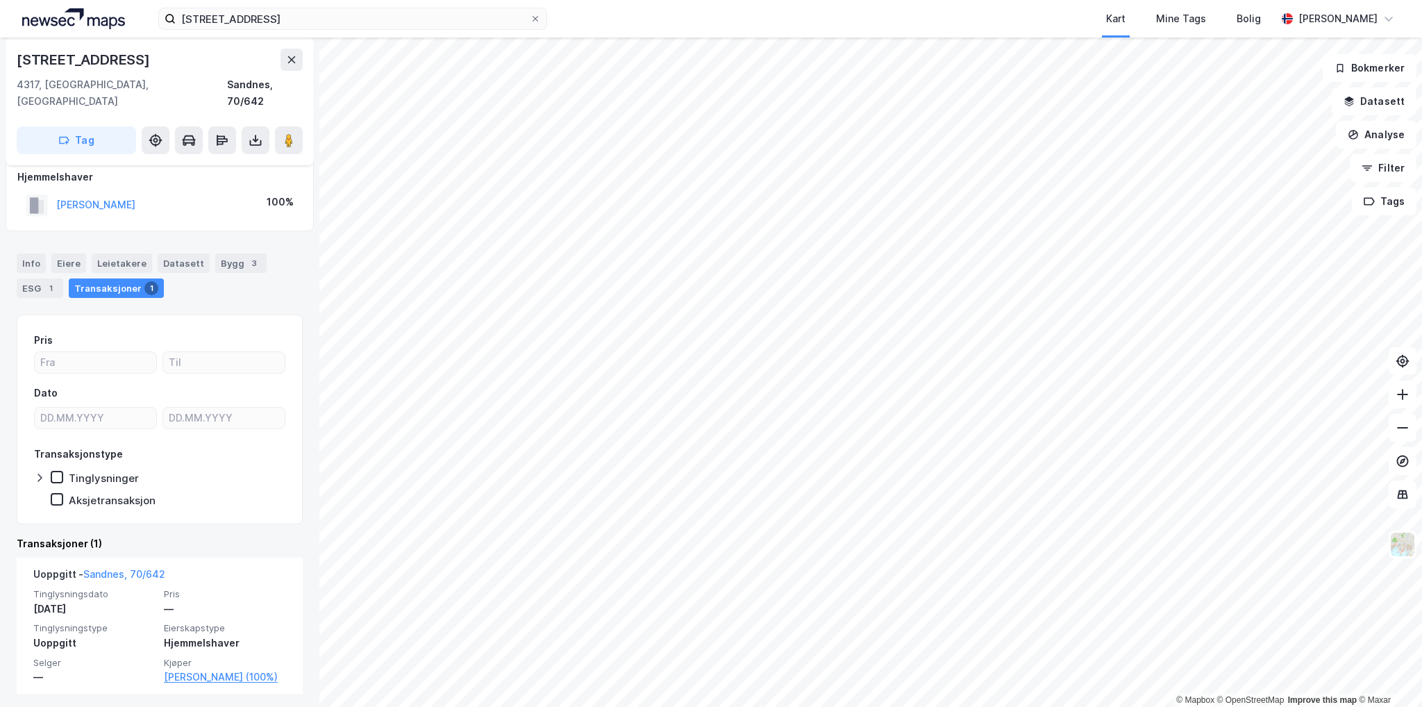
scroll to position [17, 0]
click at [75, 251] on div "Eiere" at bounding box center [68, 260] width 35 height 19
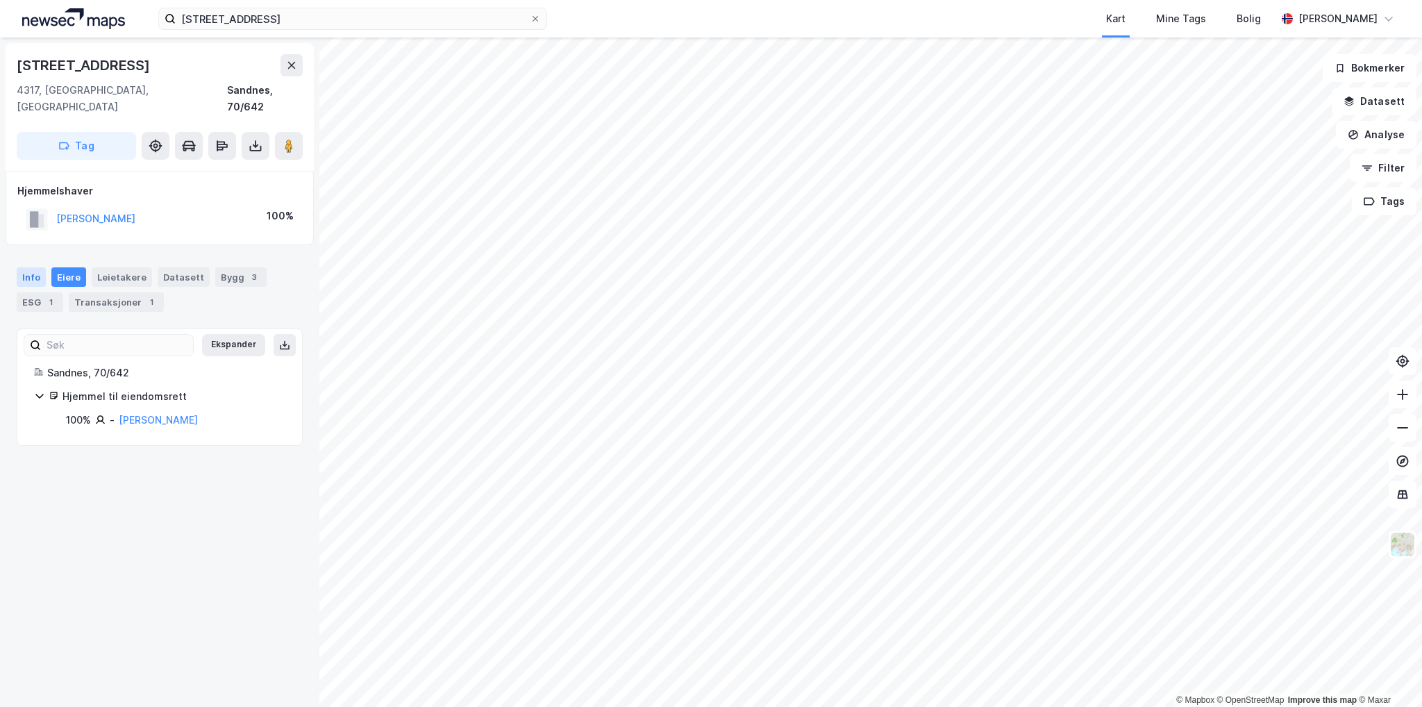
click at [33, 267] on div "Info" at bounding box center [31, 276] width 29 height 19
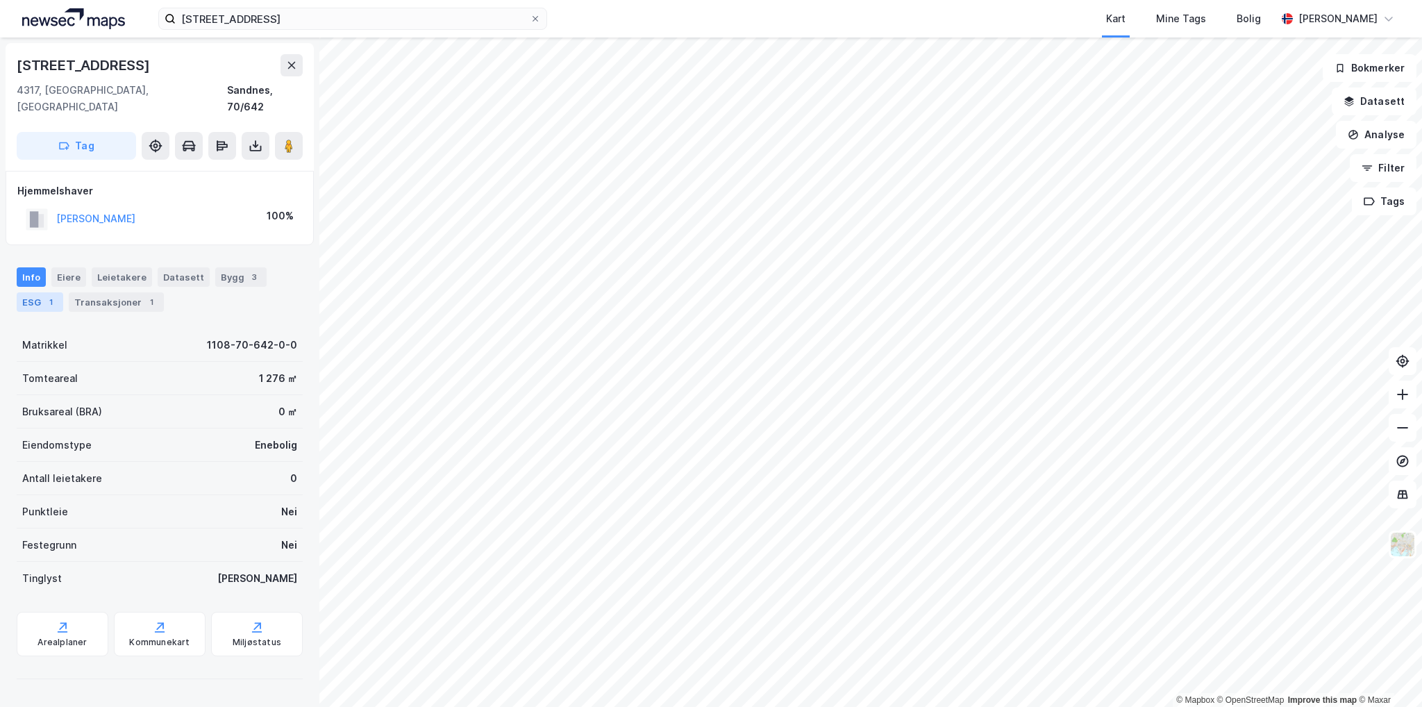
click at [40, 292] on div "ESG 1" at bounding box center [40, 301] width 47 height 19
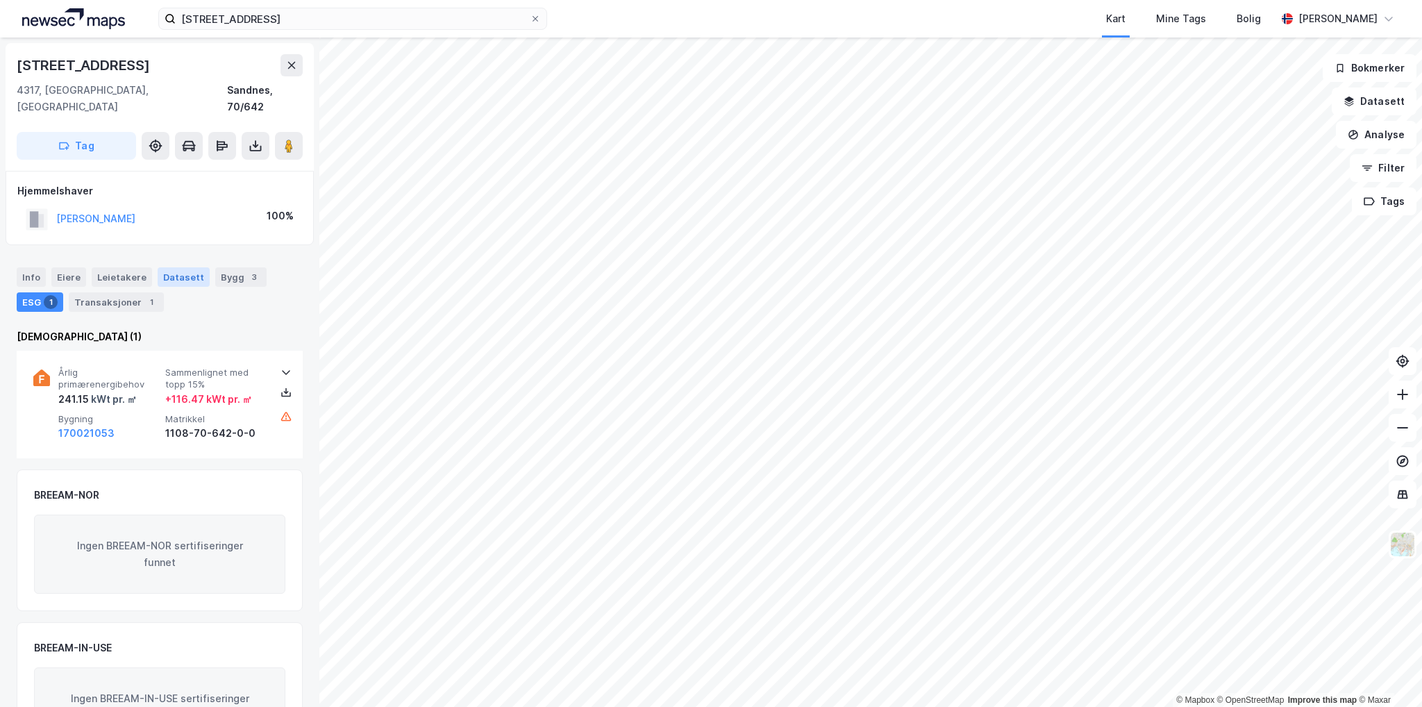
click at [189, 267] on div "Datasett" at bounding box center [184, 276] width 52 height 19
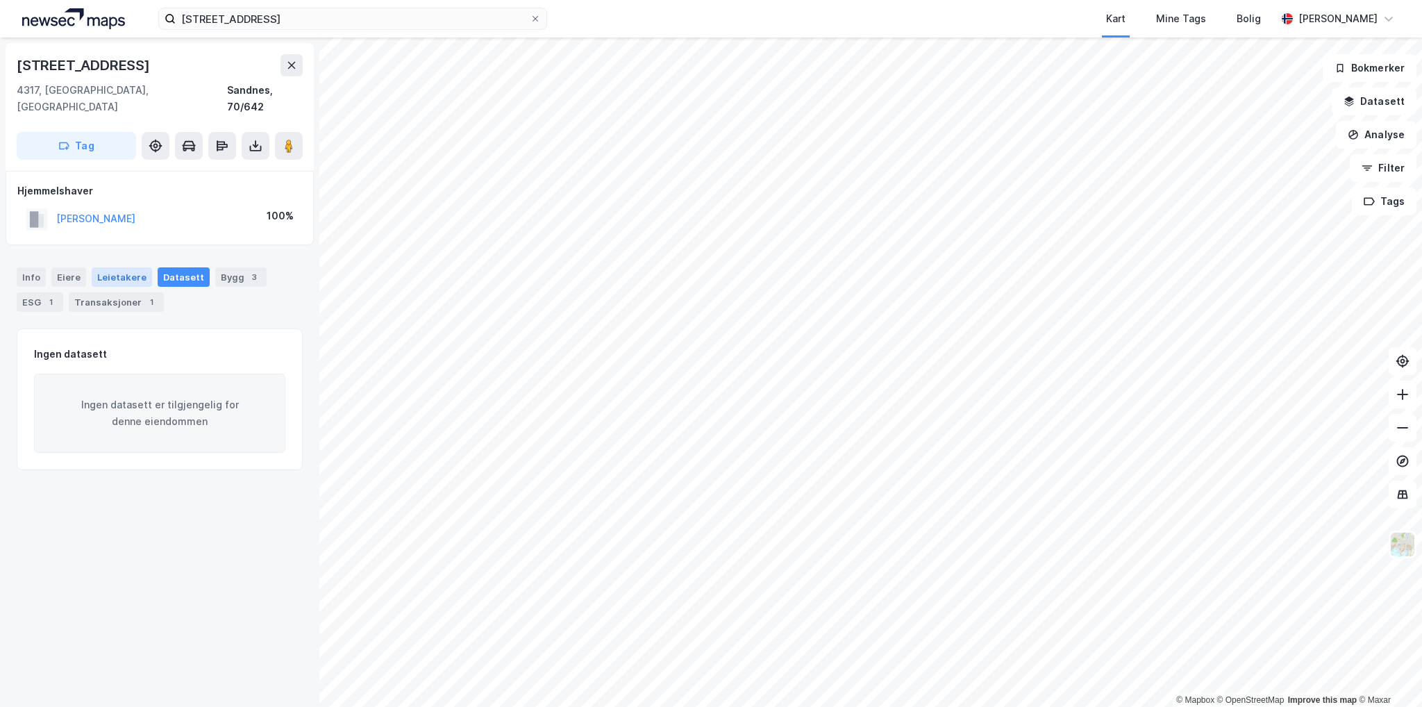
click at [101, 267] on div "Leietakere" at bounding box center [122, 276] width 60 height 19
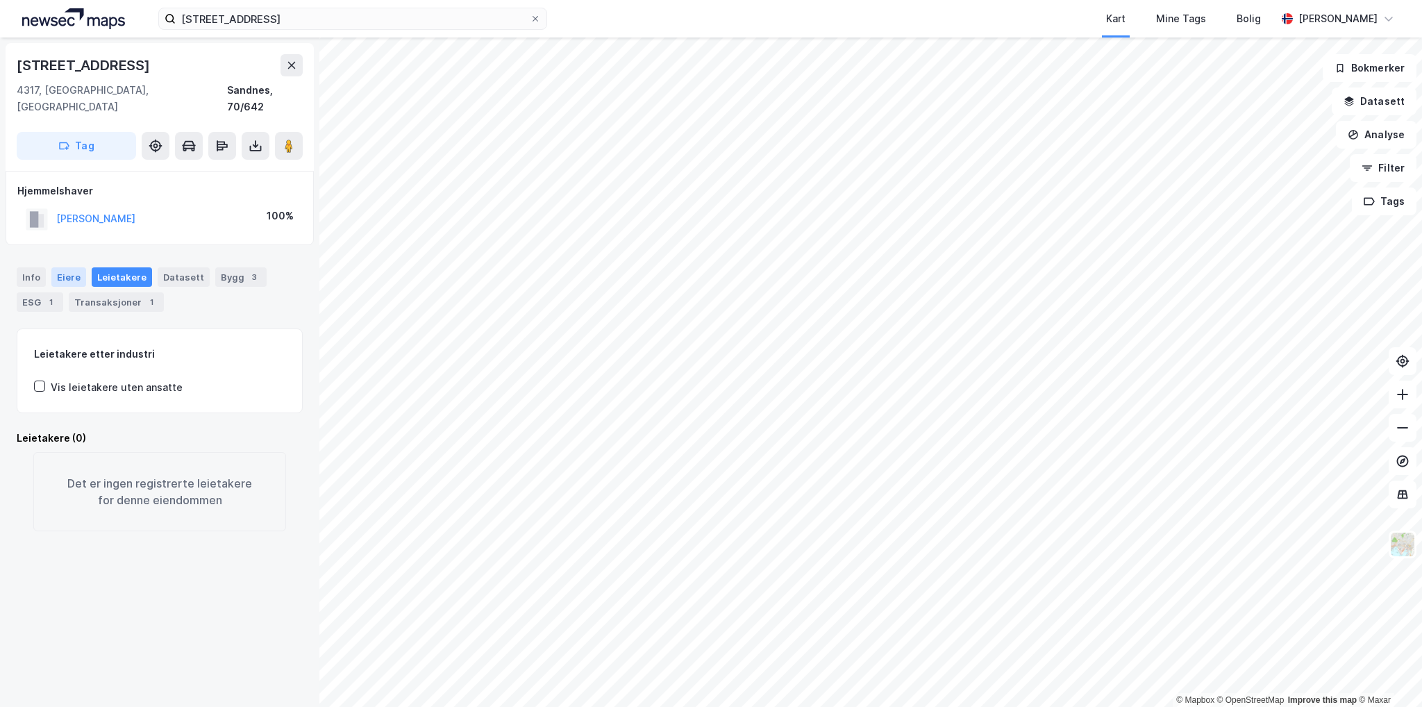
click at [64, 267] on div "Eiere" at bounding box center [68, 276] width 35 height 19
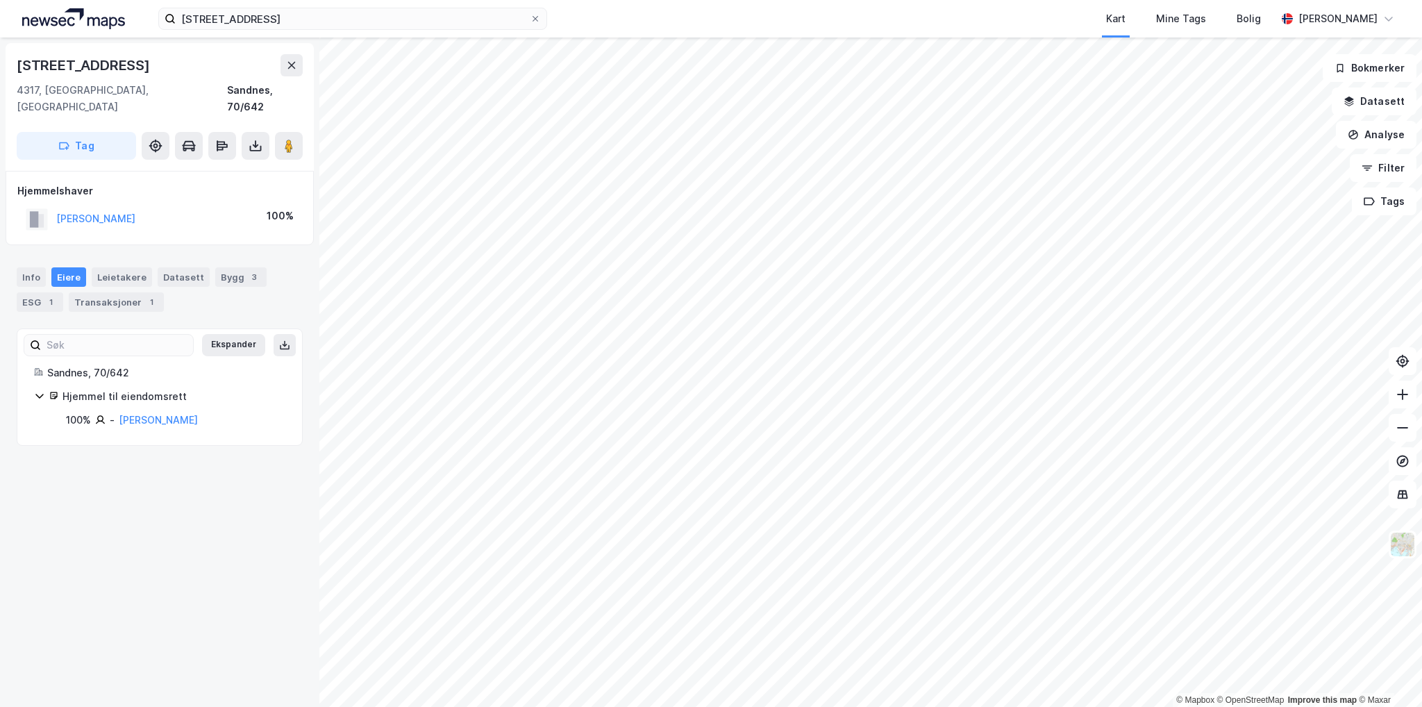
click at [0, 258] on div "Info [PERSON_NAME] Datasett Bygg 3 ESG 1 Transaksjoner 1" at bounding box center [159, 284] width 319 height 67
click at [36, 267] on div "Info" at bounding box center [31, 276] width 29 height 19
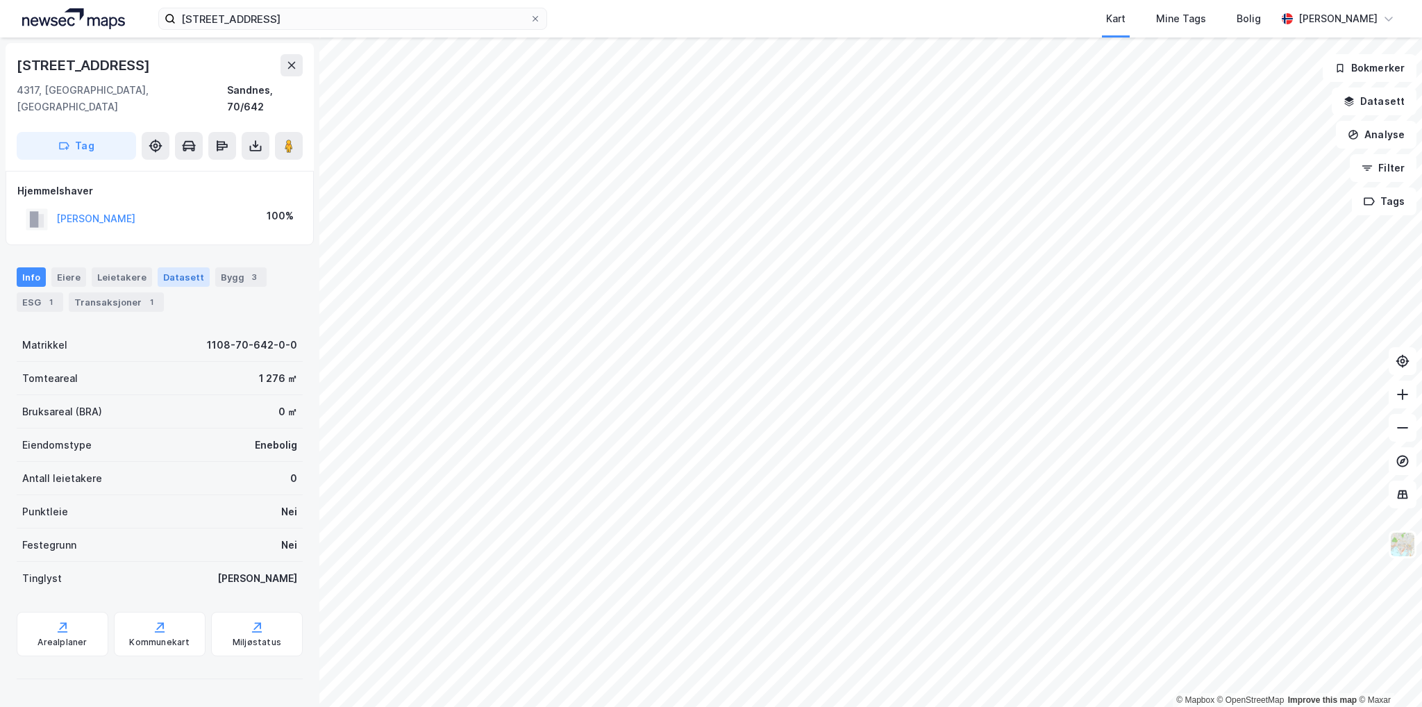
click at [186, 267] on div "Datasett" at bounding box center [184, 276] width 52 height 19
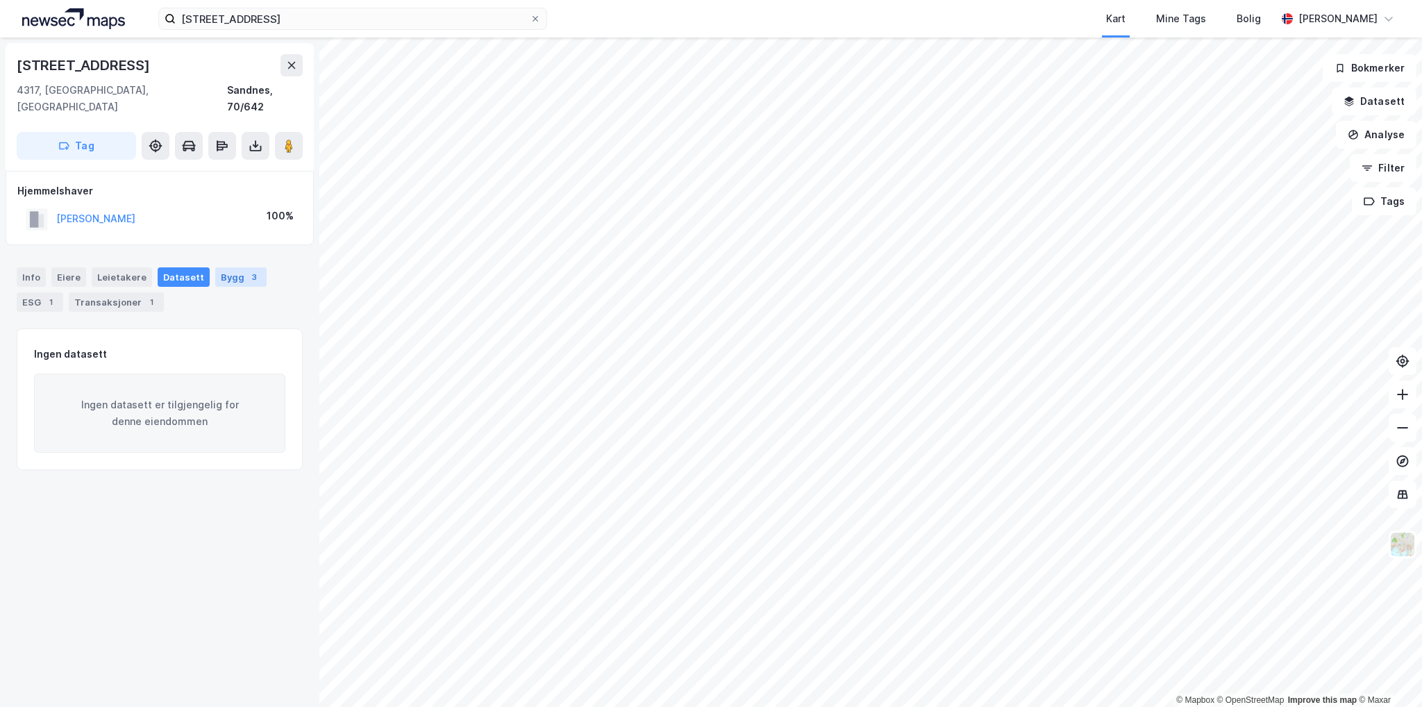
click at [227, 267] on div "Bygg 3" at bounding box center [240, 276] width 51 height 19
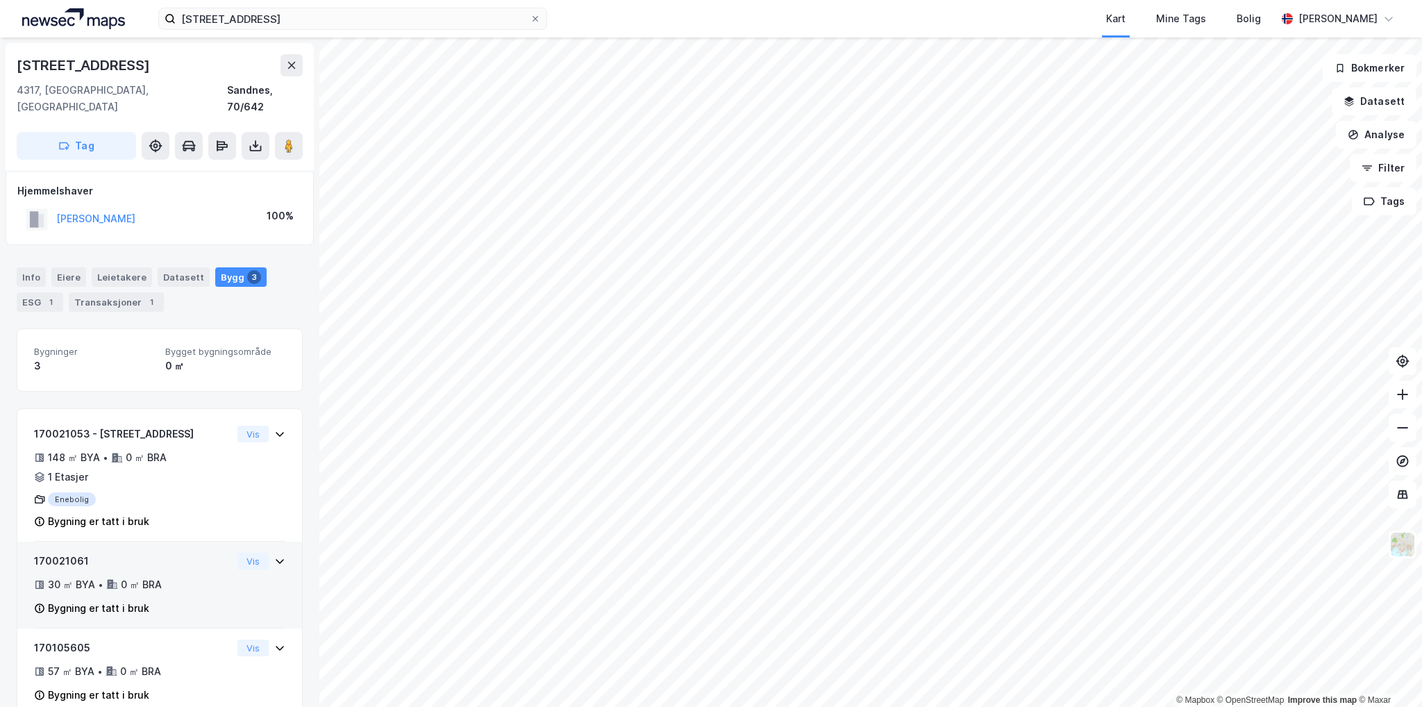
click at [183, 553] on div "170021061" at bounding box center [133, 561] width 198 height 17
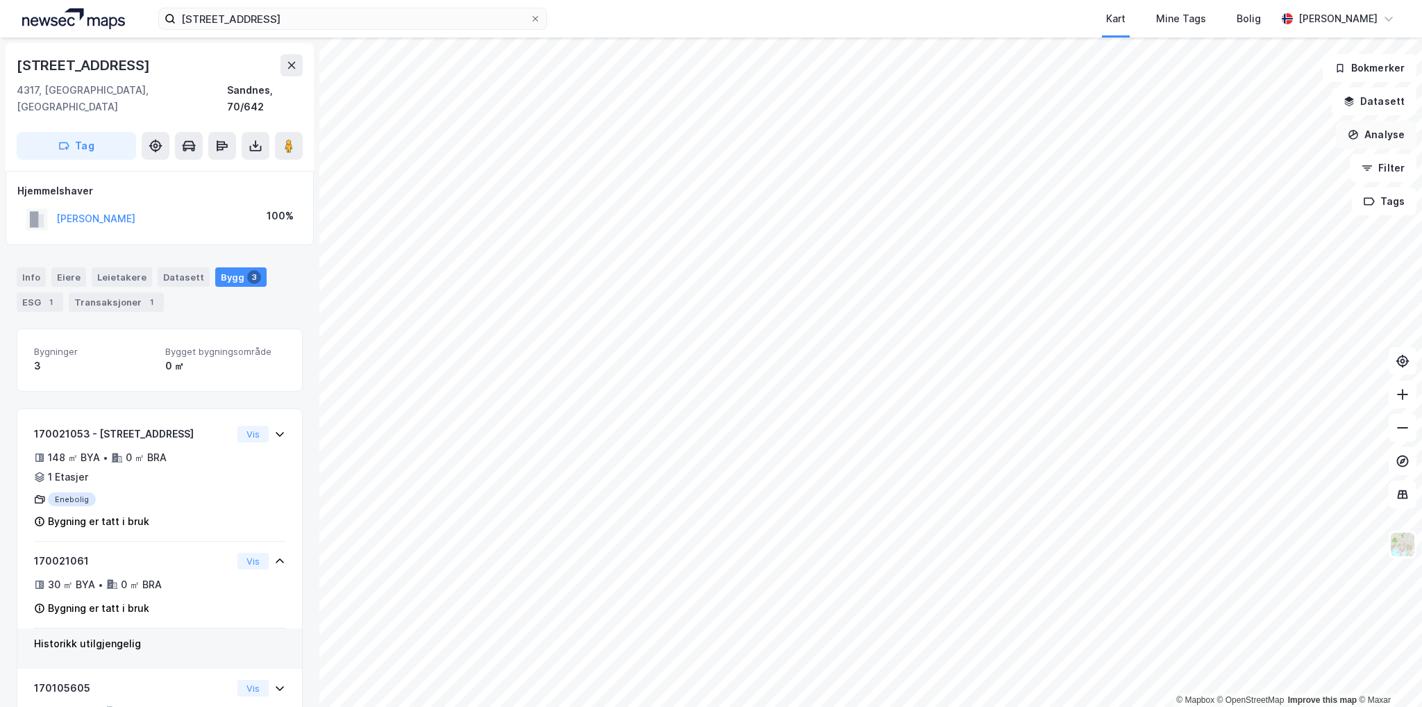
click at [1368, 133] on button "Analyse" at bounding box center [1376, 135] width 81 height 28
click at [1391, 162] on button "Filter" at bounding box center [1383, 168] width 67 height 28
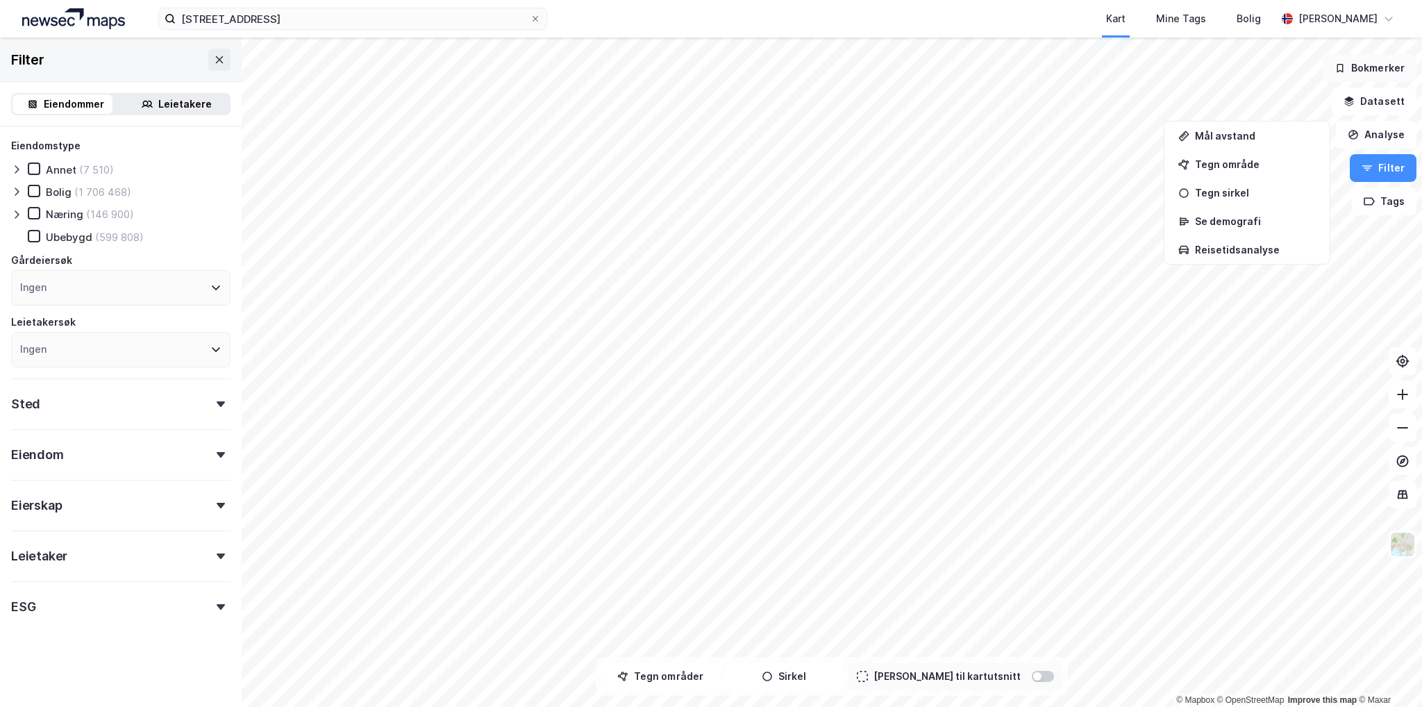
click at [1387, 72] on button "Bokmerker" at bounding box center [1370, 68] width 94 height 28
click at [1376, 97] on button "Datasett" at bounding box center [1374, 101] width 85 height 28
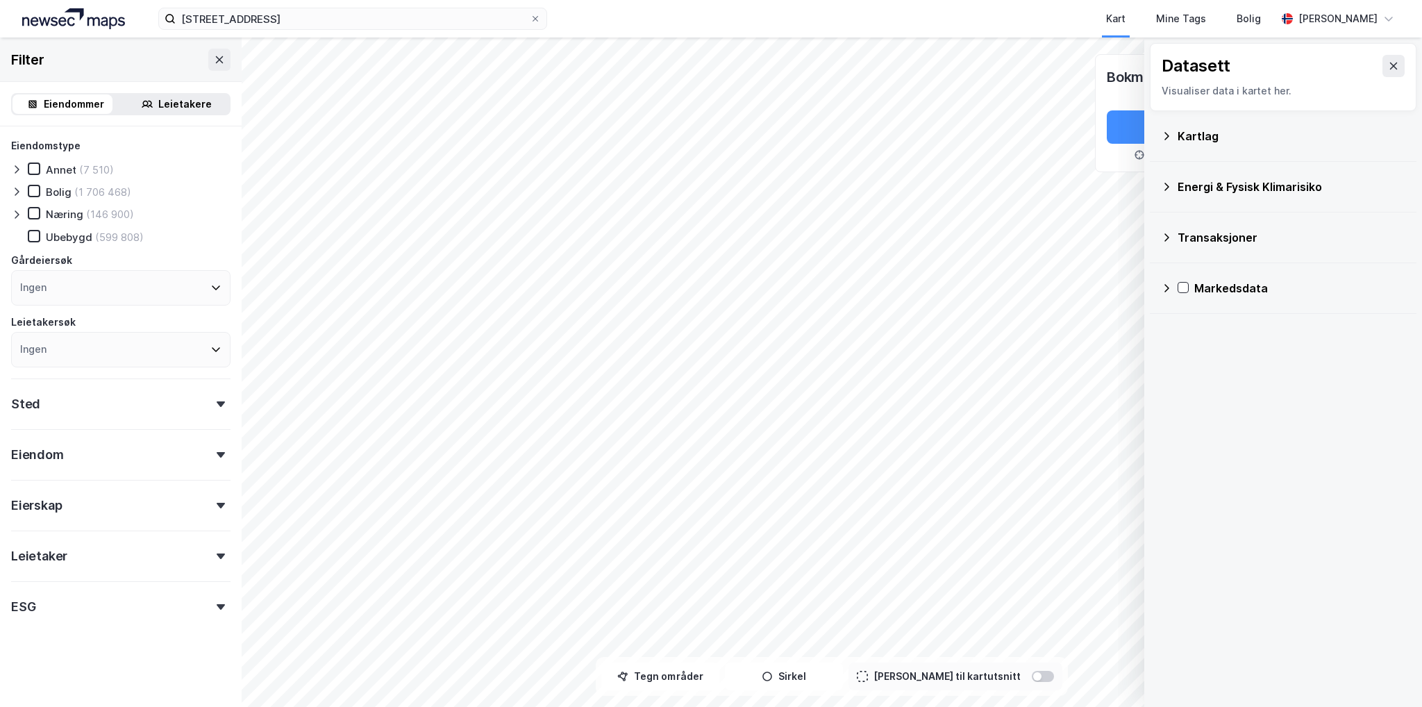
click at [1228, 234] on div "Transaksjoner" at bounding box center [1292, 237] width 228 height 17
click at [131, 161] on div "Eiendomstype Annet (7 510) Bolig (1 706 468) Næring (146 900) [GEOGRAPHIC_DATA]…" at bounding box center [120, 252] width 219 height 230
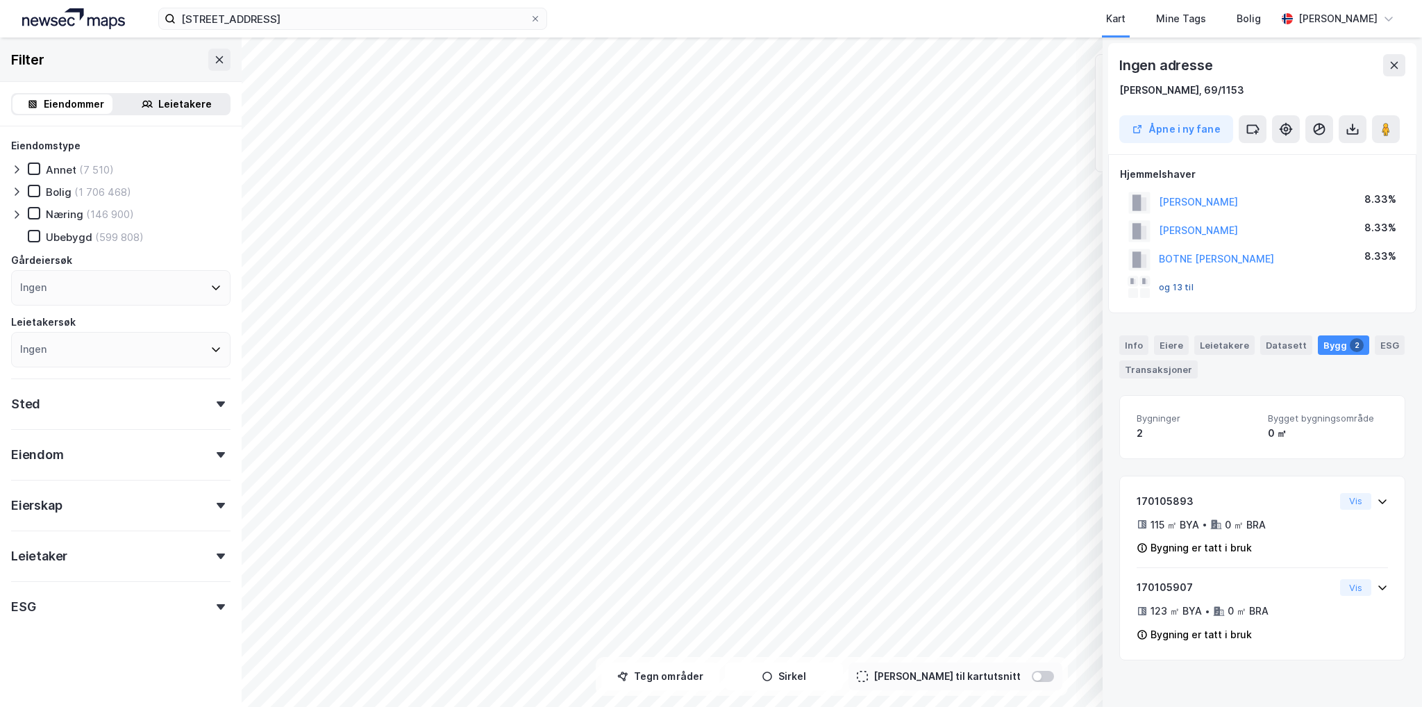
click at [0, 0] on button "og 13 til" at bounding box center [0, 0] width 0 height 0
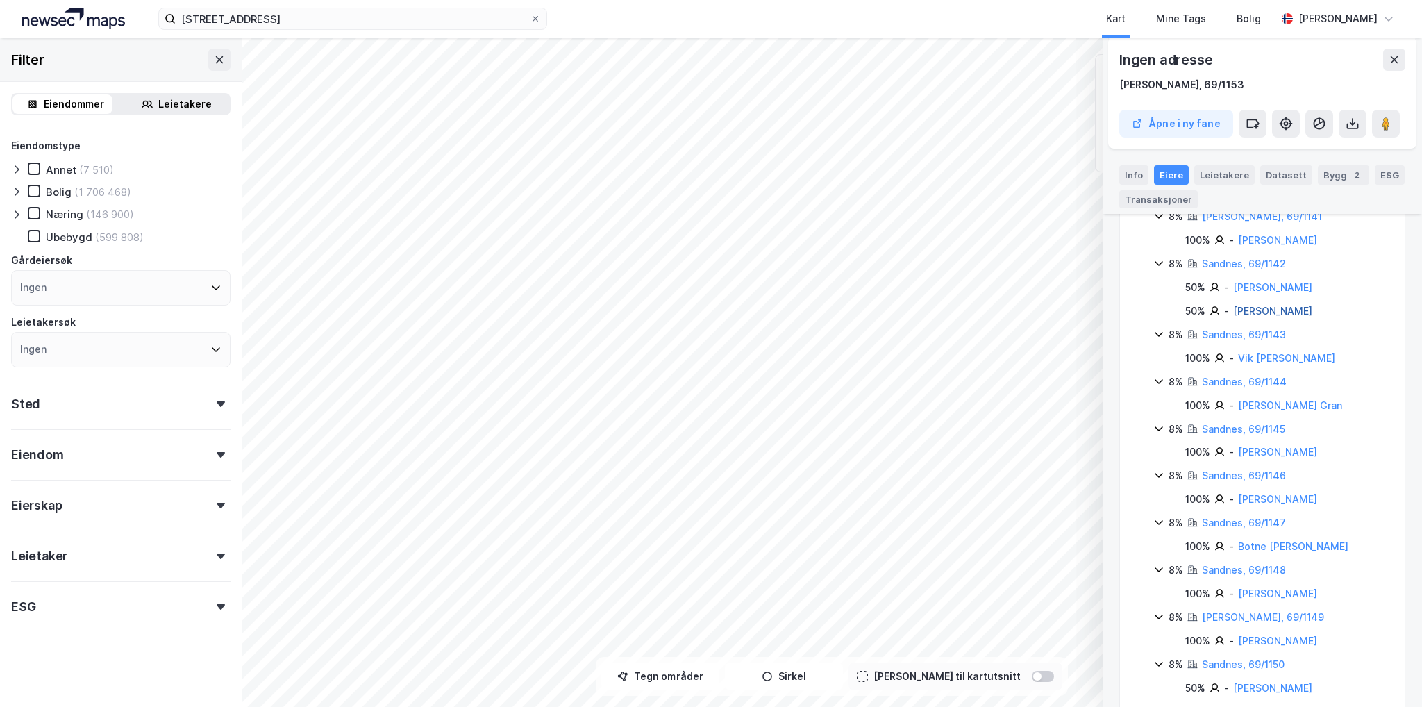
scroll to position [250, 0]
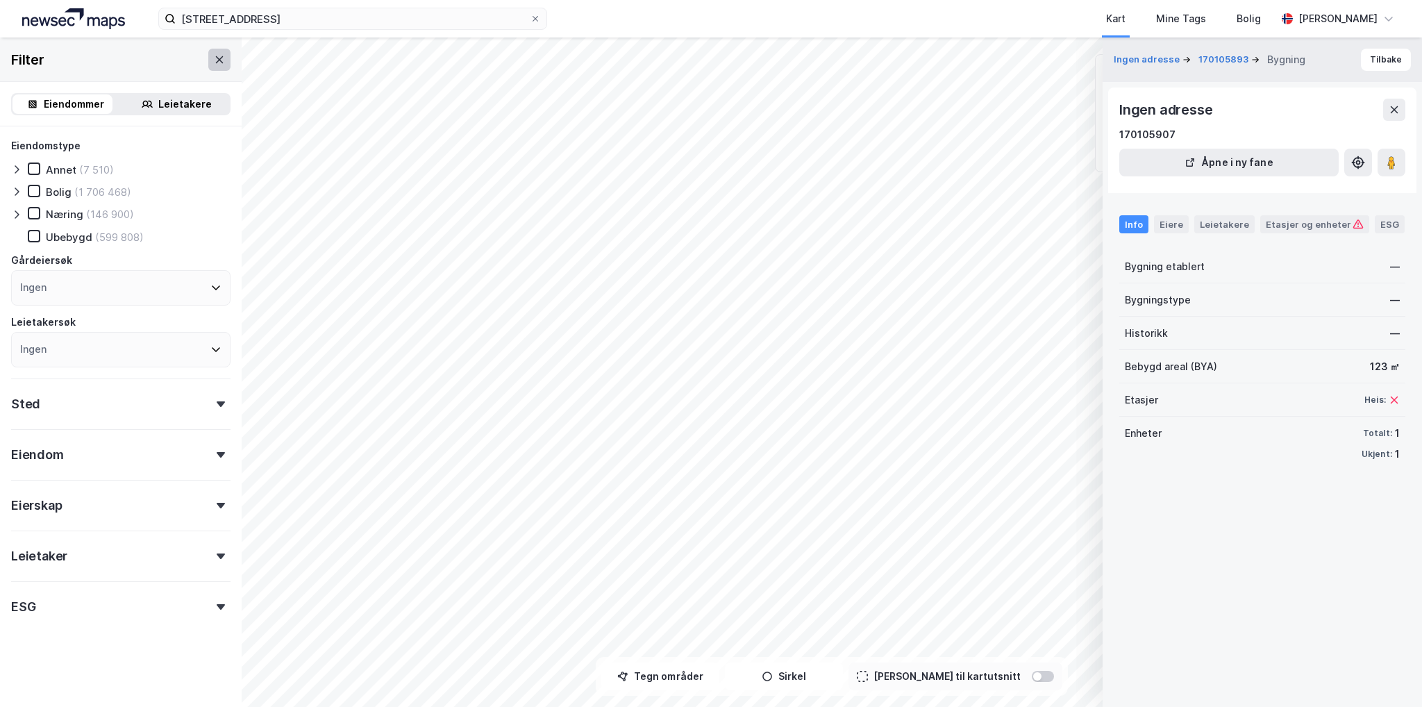
click at [214, 62] on icon at bounding box center [219, 59] width 11 height 11
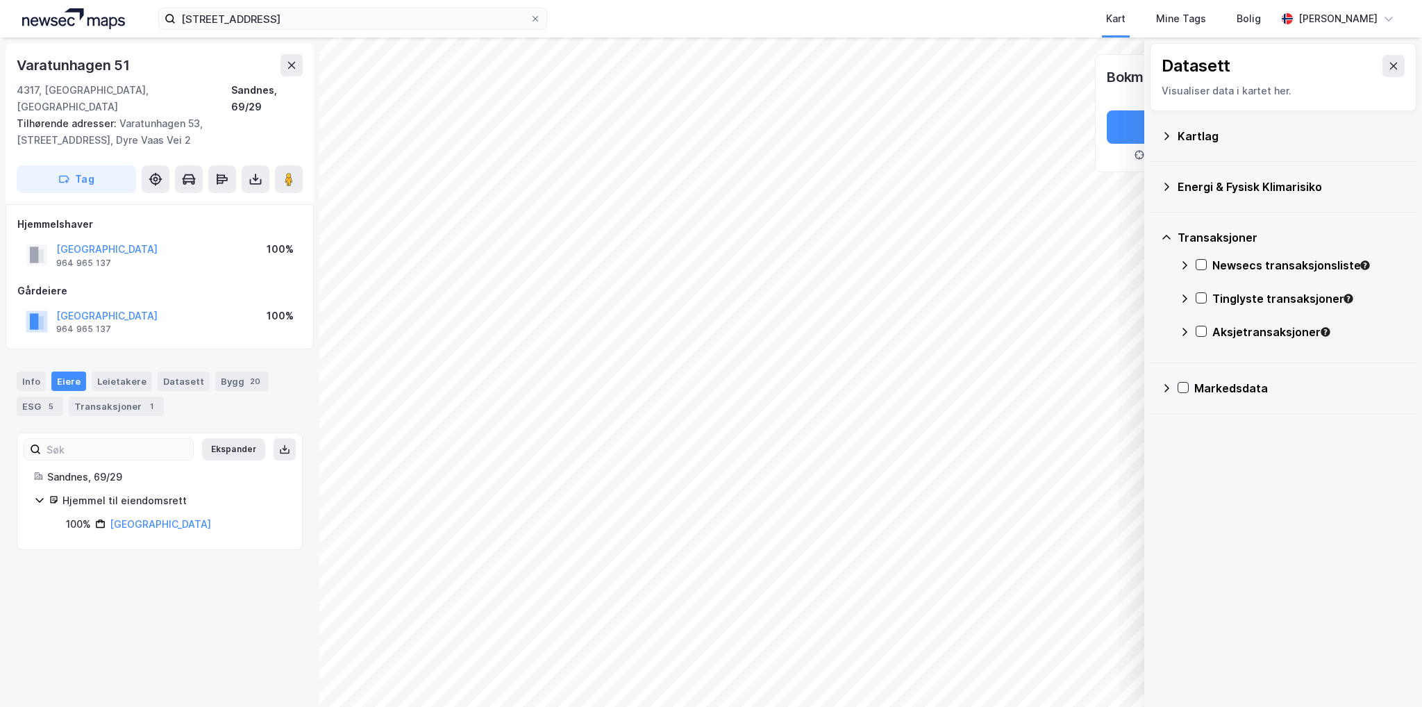
click at [42, 28] on img at bounding box center [73, 18] width 103 height 21
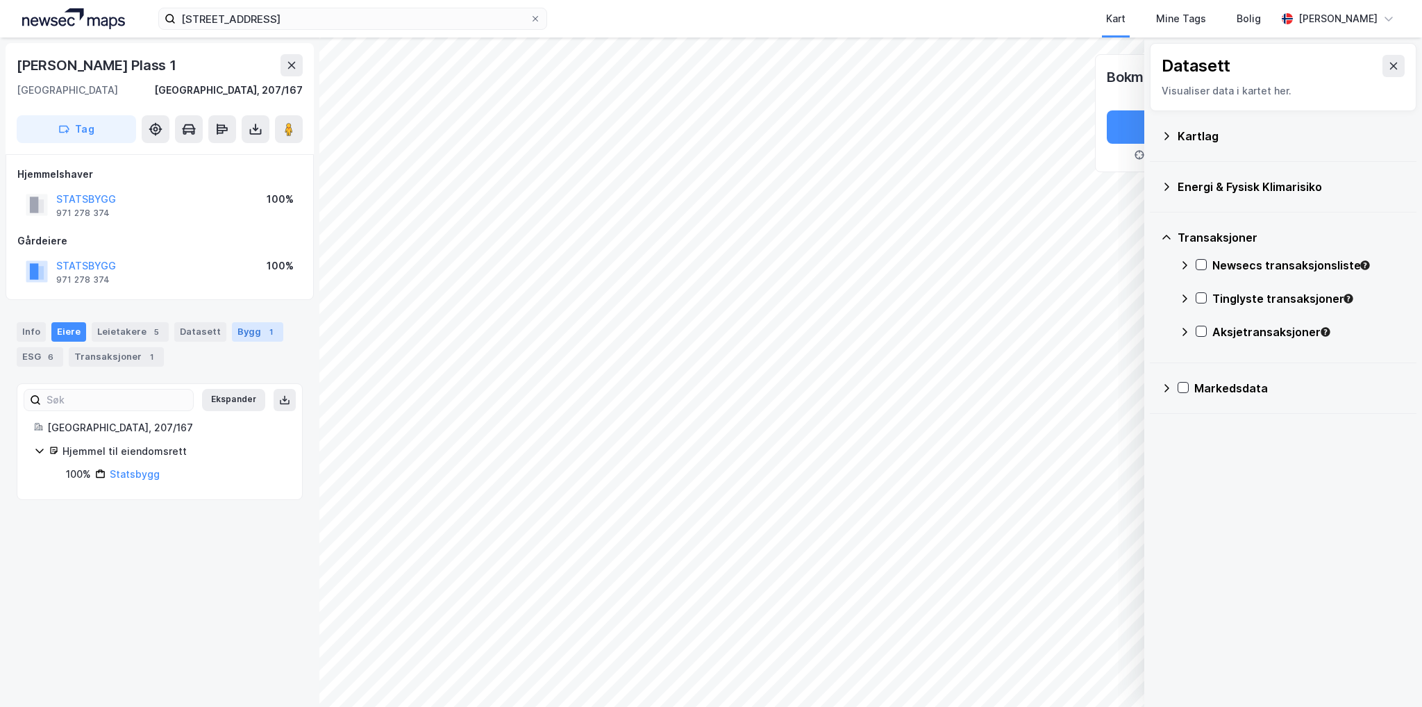
click at [232, 335] on div "Bygg 1" at bounding box center [257, 331] width 51 height 19
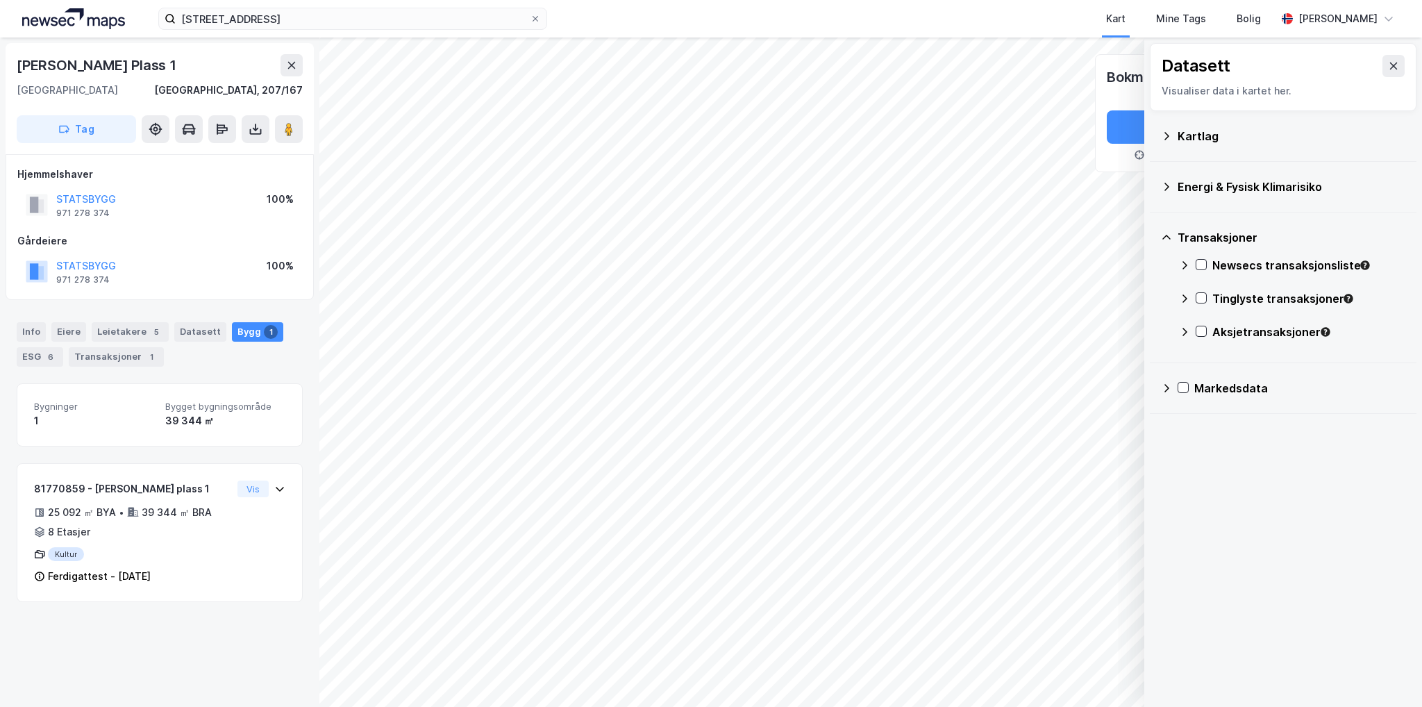
click at [57, 20] on img at bounding box center [73, 18] width 103 height 21
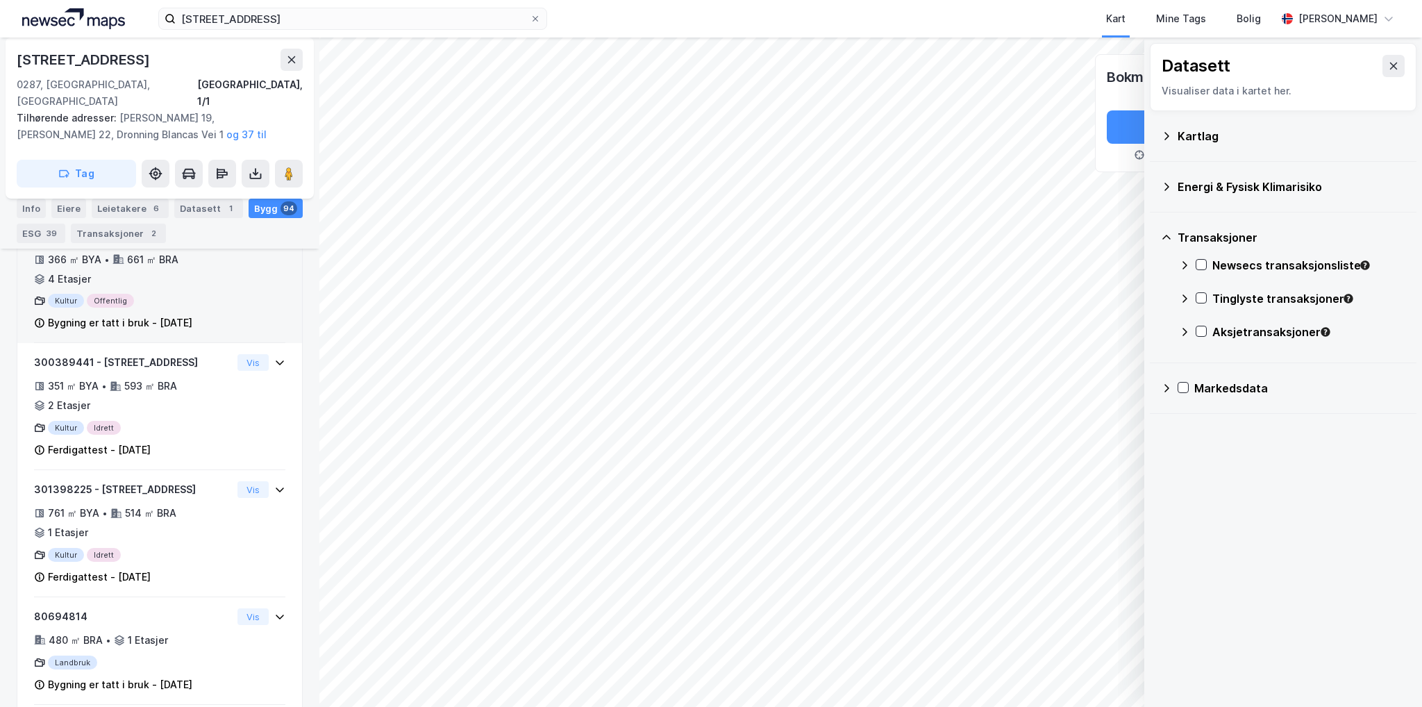
scroll to position [833, 0]
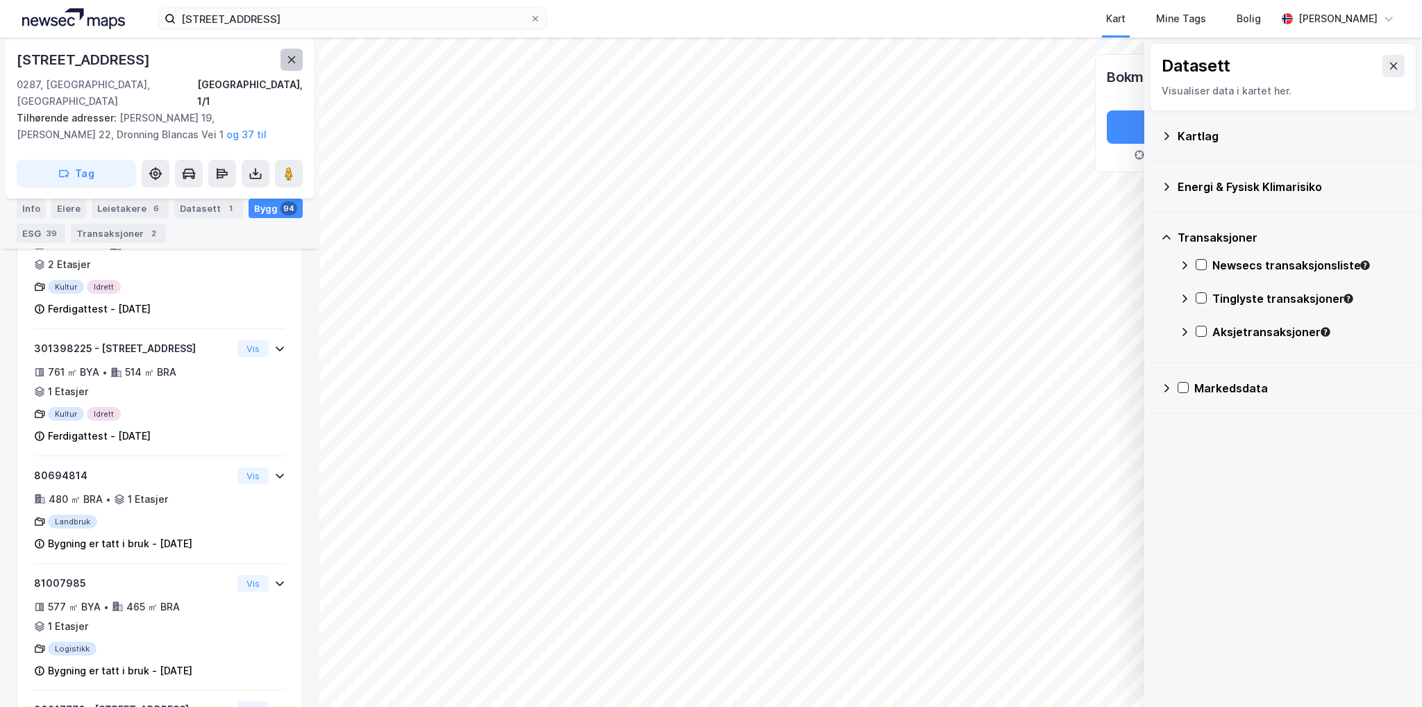
click at [285, 60] on button at bounding box center [292, 60] width 22 height 22
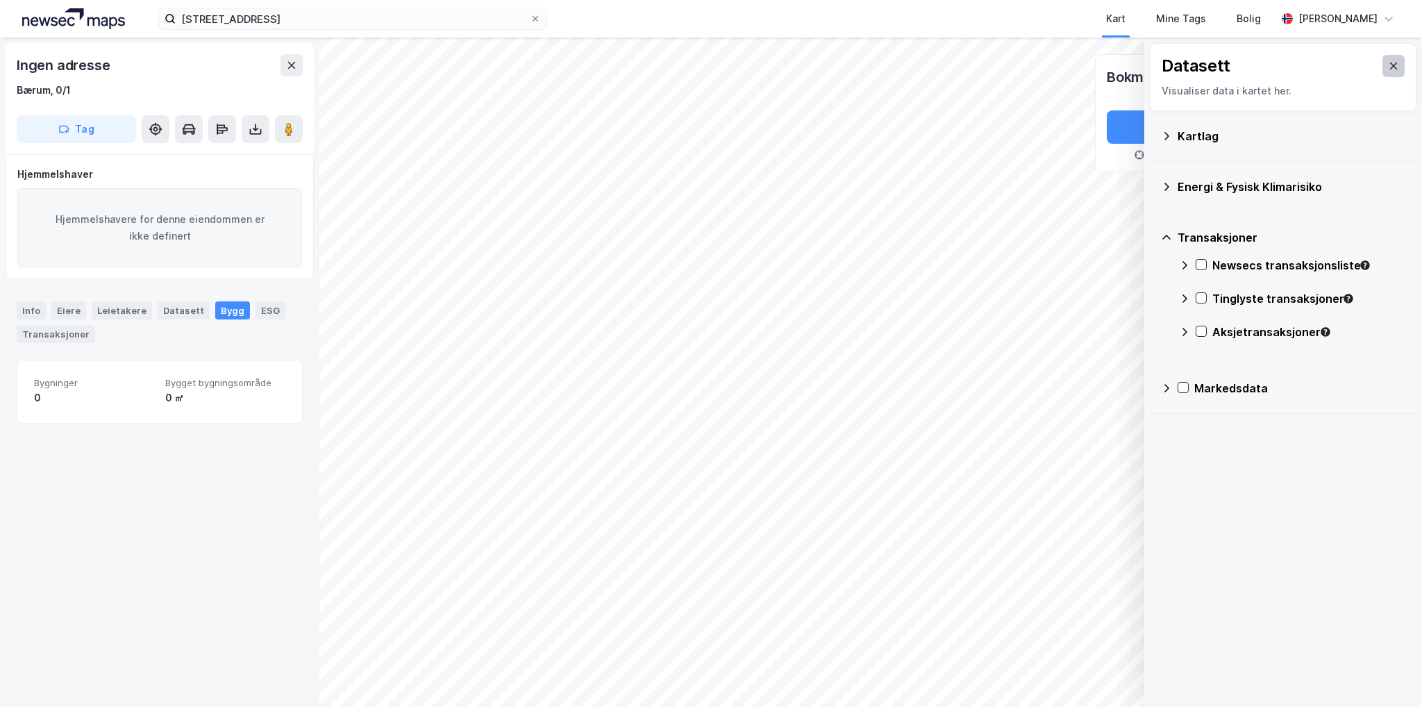
click at [1388, 70] on icon at bounding box center [1393, 65] width 11 height 11
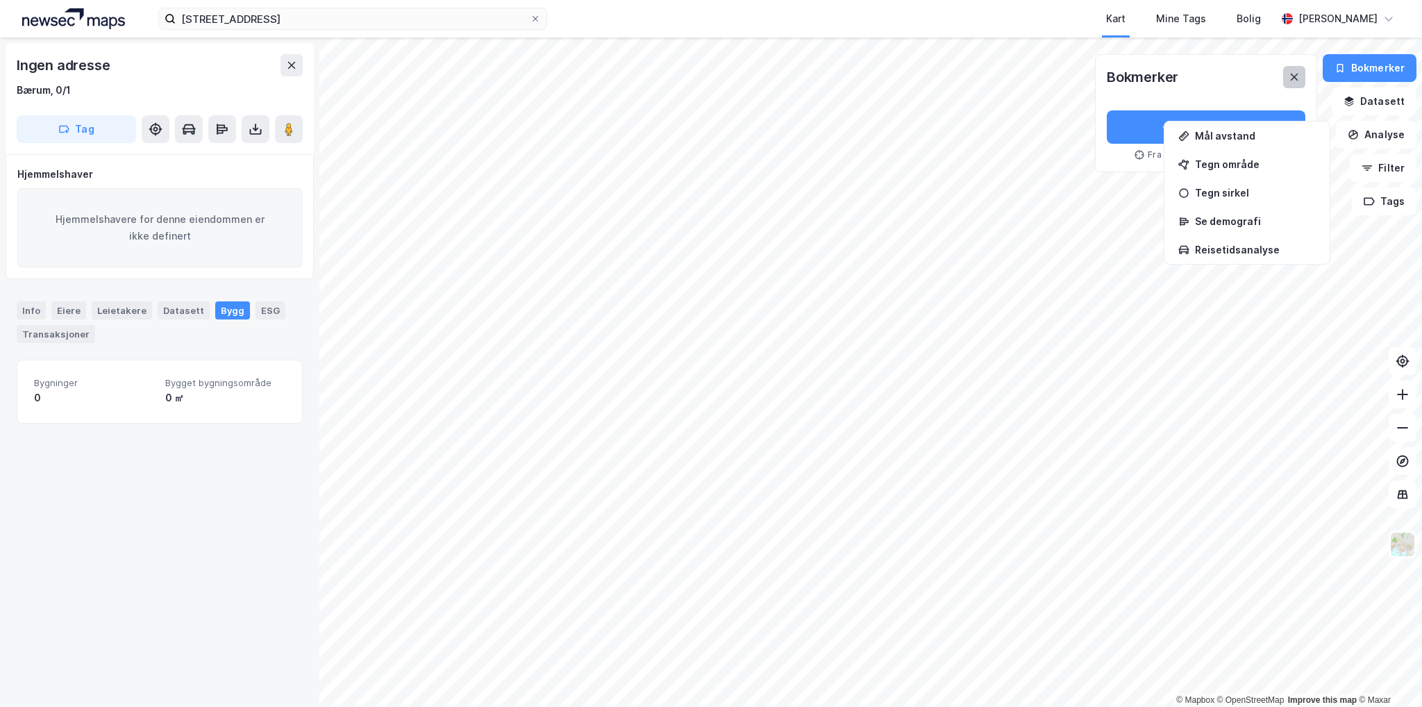
click at [1300, 76] on icon at bounding box center [1294, 77] width 11 height 11
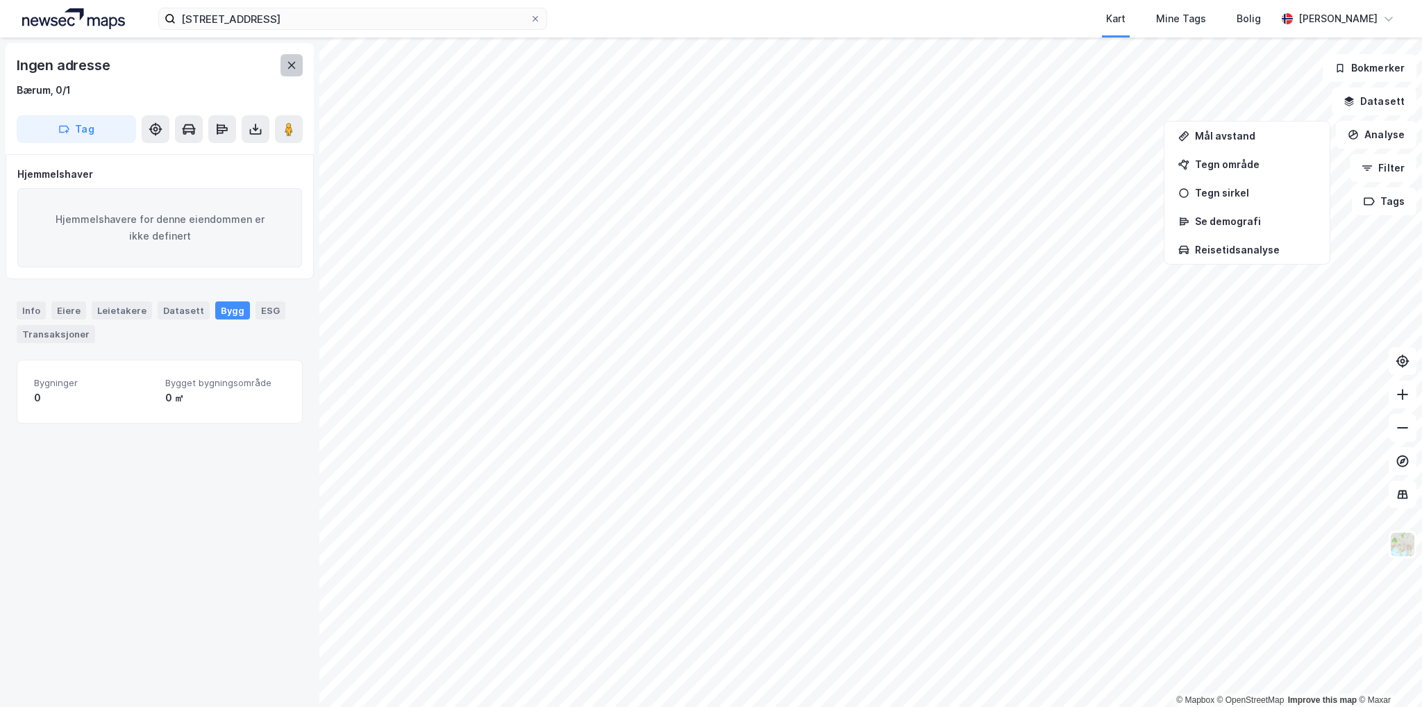
click at [287, 65] on icon at bounding box center [291, 65] width 11 height 11
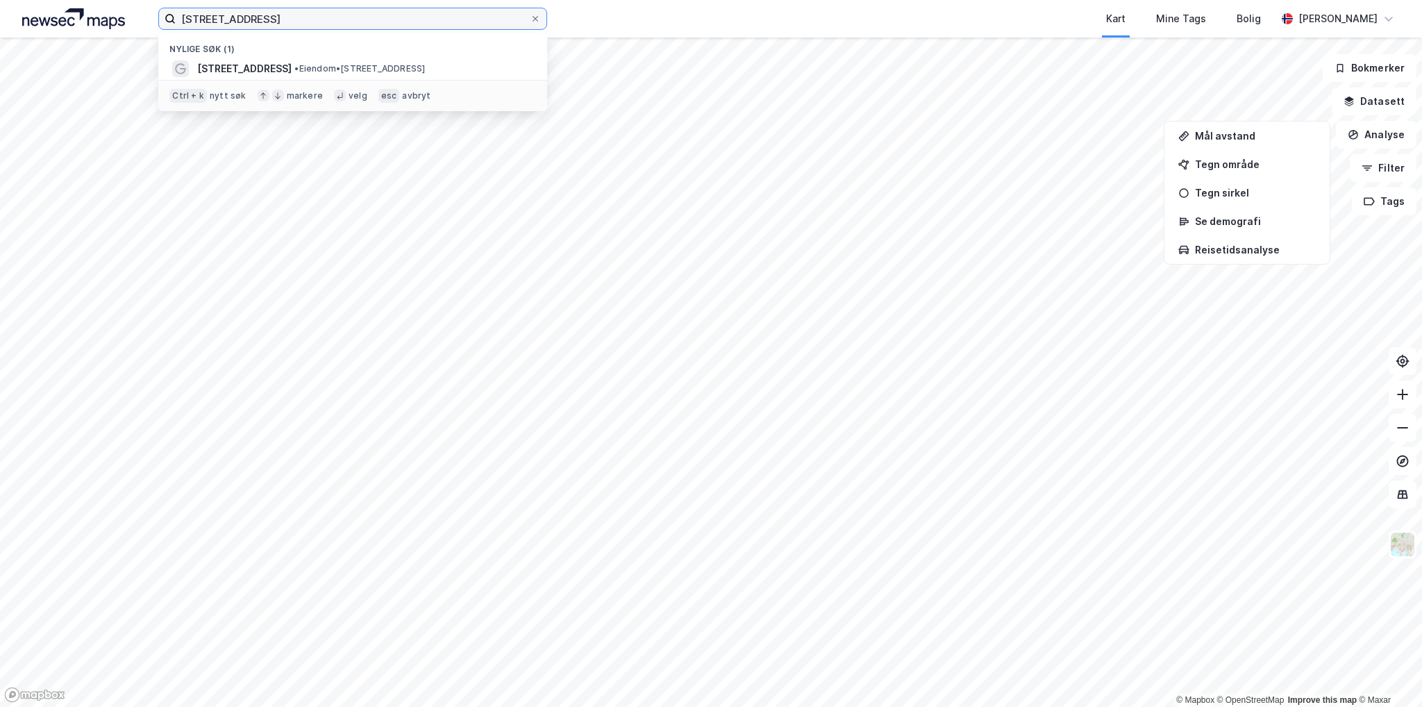
drag, startPoint x: 313, startPoint y: 24, endPoint x: 165, endPoint y: 26, distance: 148.6
click at [165, 26] on label "[STREET_ADDRESS]" at bounding box center [352, 19] width 389 height 22
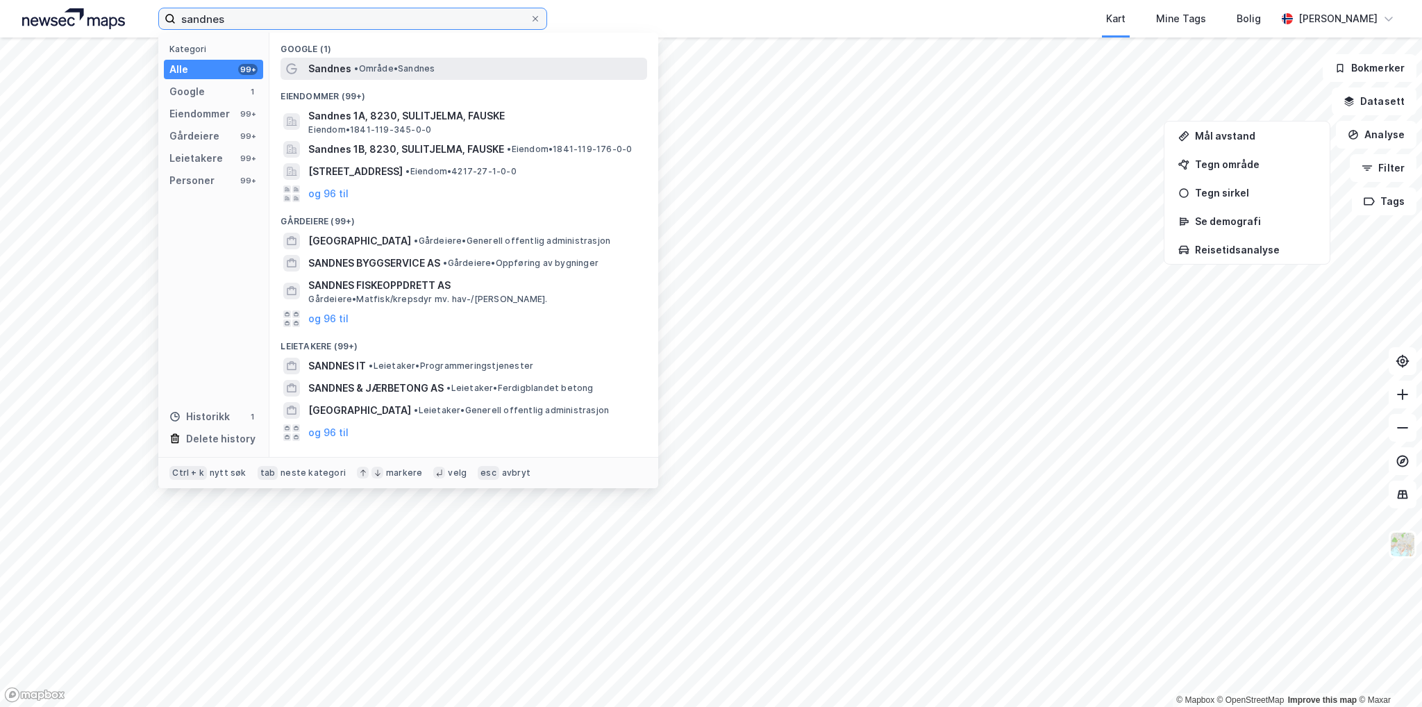
type input "sandnes"
click at [397, 71] on span "• Område • [GEOGRAPHIC_DATA]" at bounding box center [394, 68] width 81 height 11
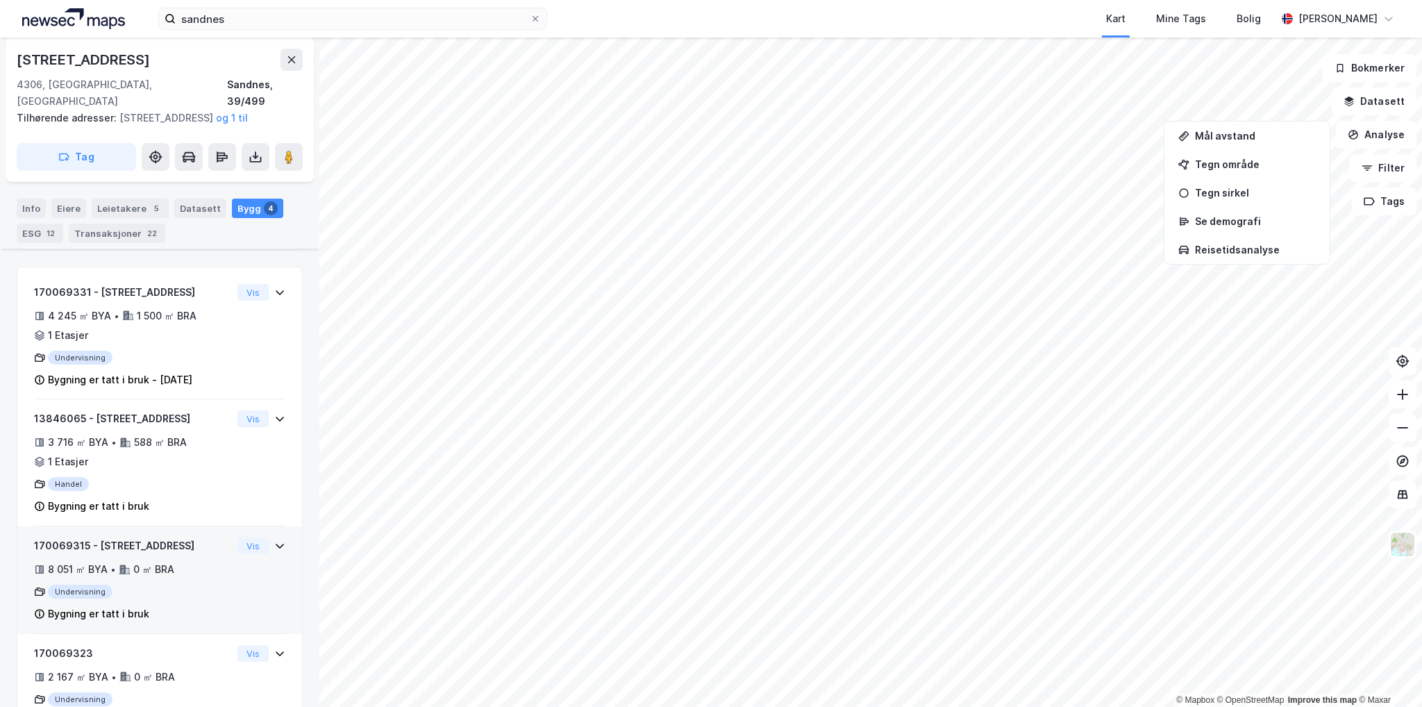
scroll to position [319, 0]
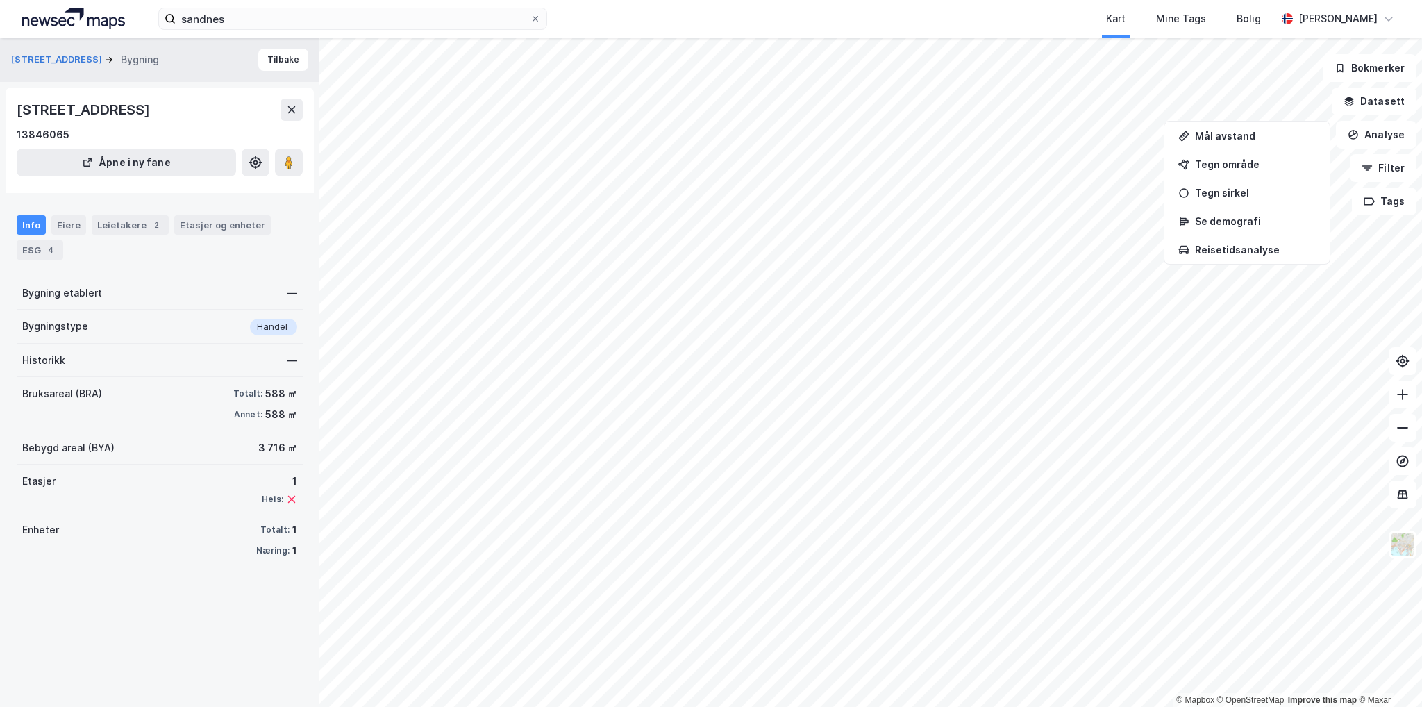
click at [78, 31] on div "sandnes Kart Mine Tags Bolig [PERSON_NAME]" at bounding box center [711, 18] width 1422 height 37
click at [69, 19] on img at bounding box center [73, 18] width 103 height 21
